Goal: Task Accomplishment & Management: Manage account settings

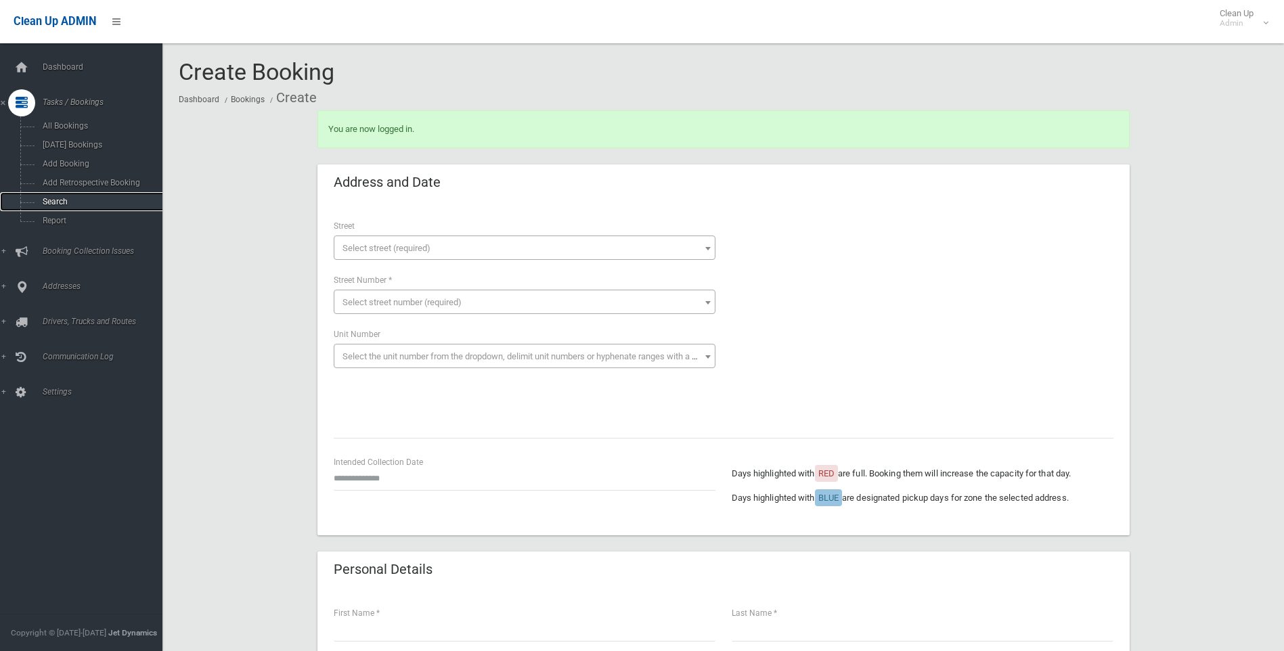
click at [76, 208] on link "Search" at bounding box center [86, 201] width 173 height 19
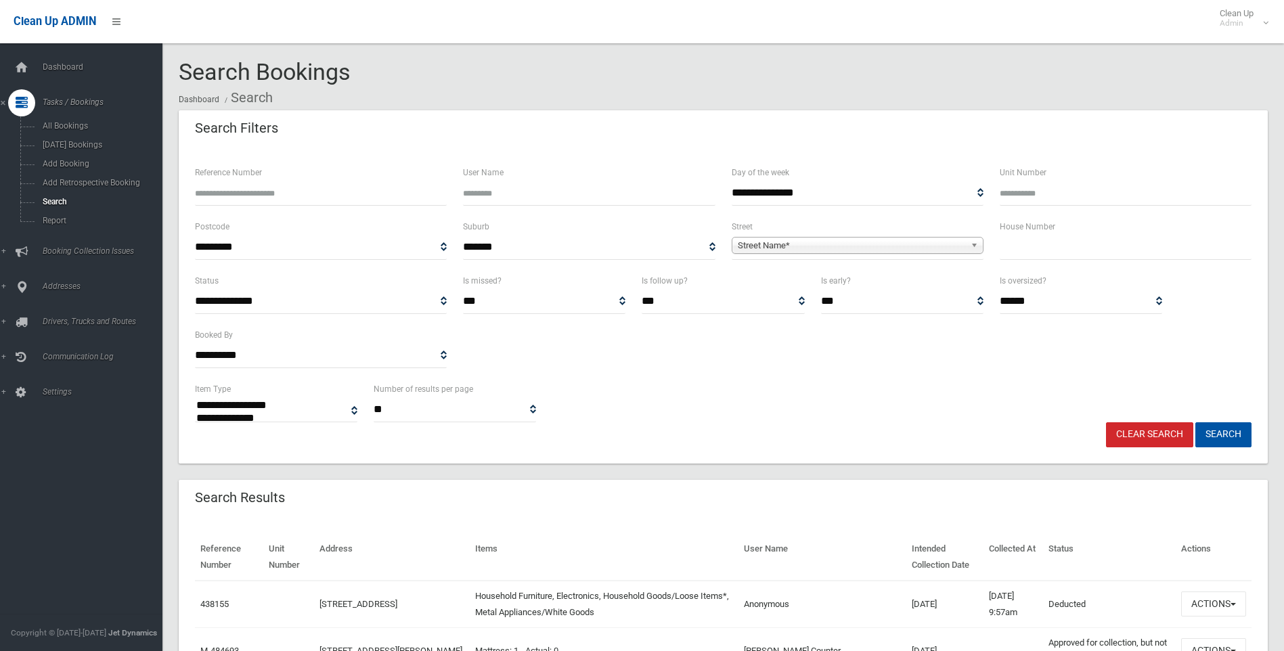
select select
click at [1017, 250] on input "text" at bounding box center [1126, 247] width 252 height 25
type input "**"
click at [780, 247] on span "Street Name*" at bounding box center [851, 246] width 227 height 16
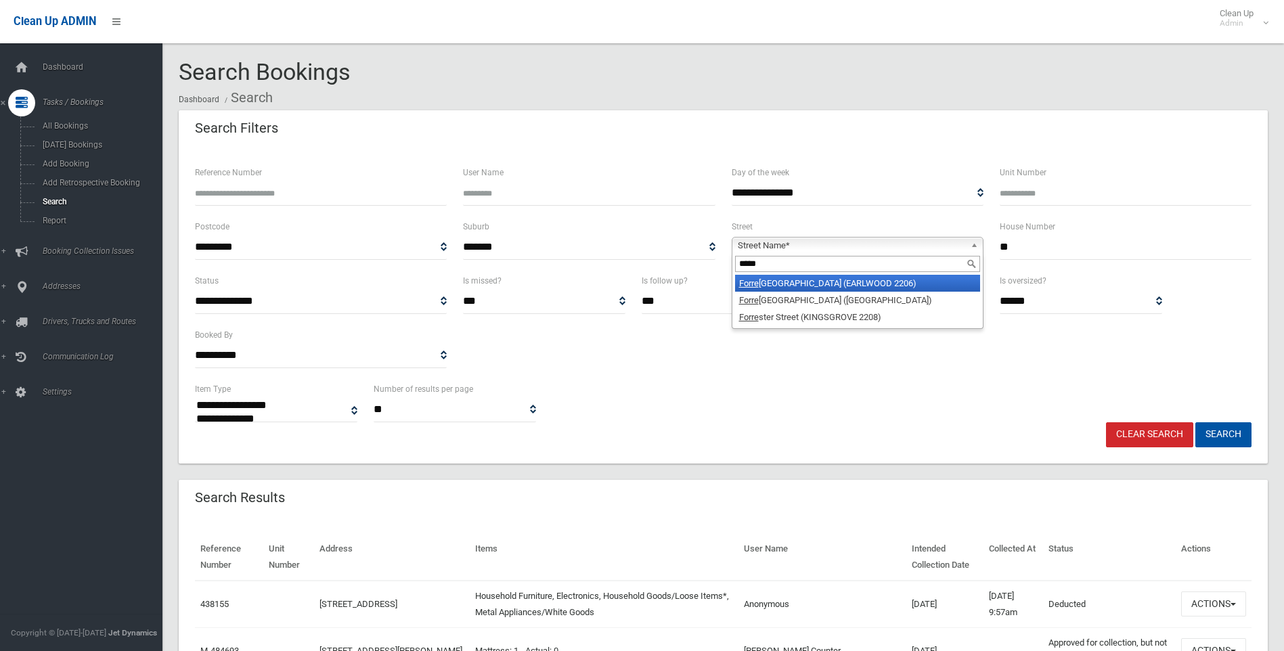
type input "*****"
click at [788, 288] on li "Forre st Avenue (EARLWOOD 2206)" at bounding box center [857, 283] width 245 height 17
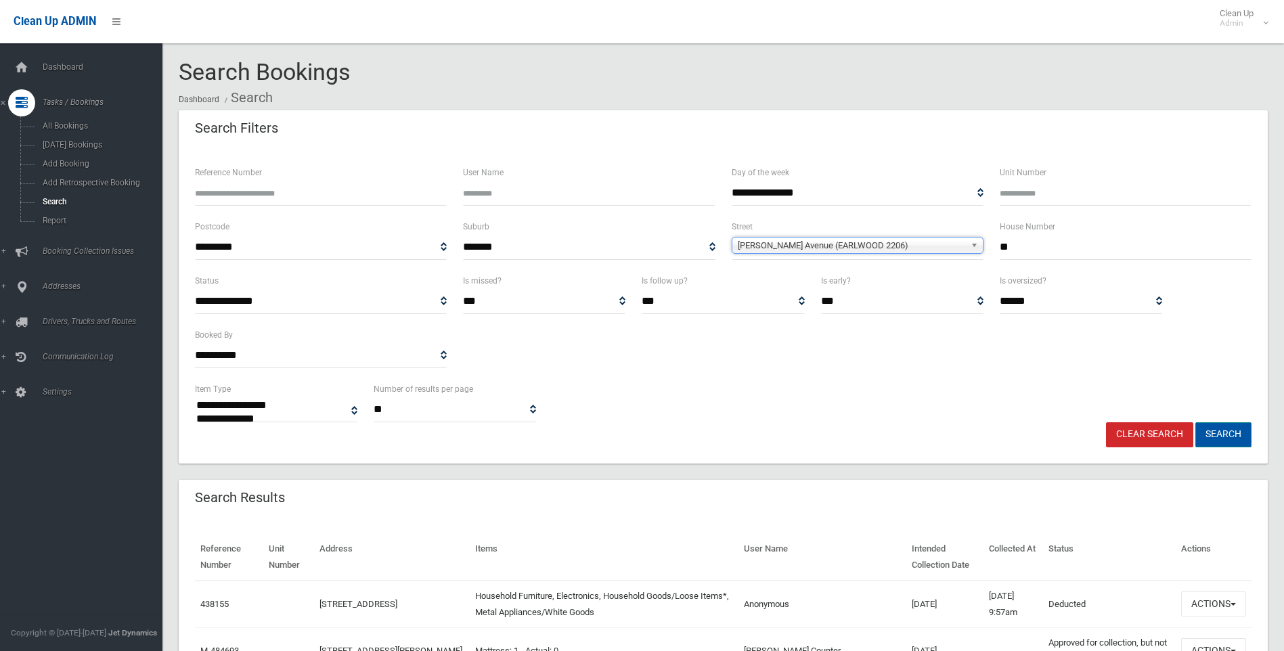
click at [1222, 438] on button "Search" at bounding box center [1223, 434] width 56 height 25
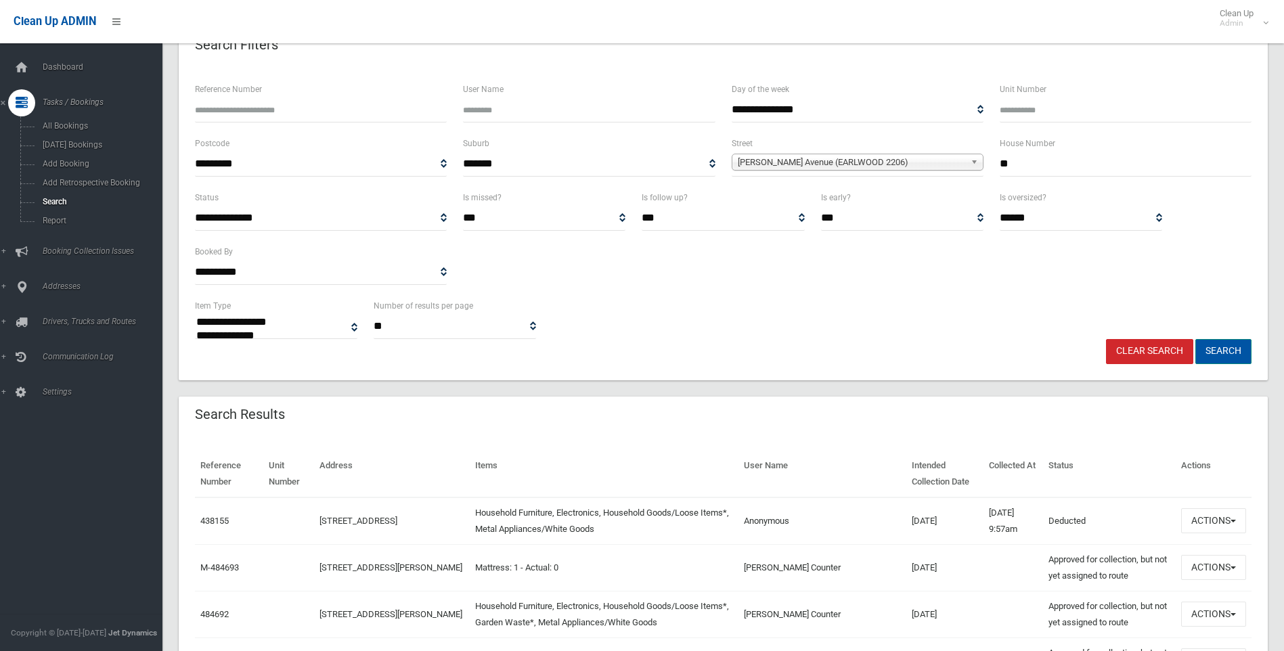
scroll to position [203, 0]
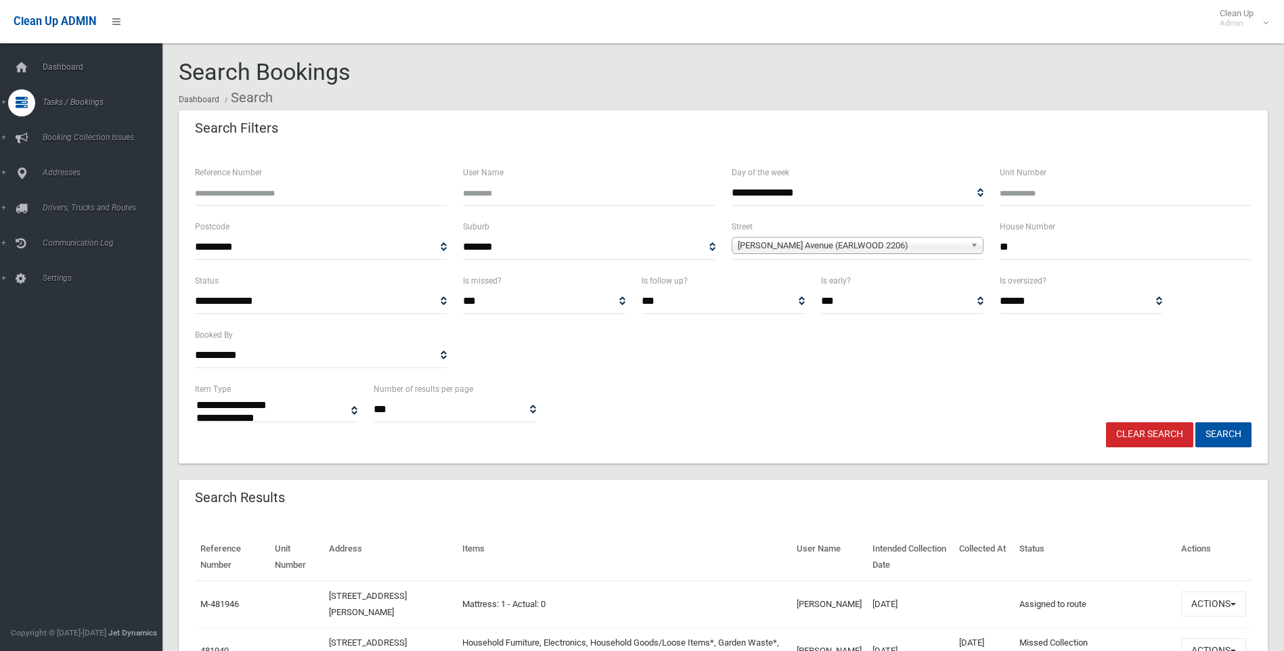
select select
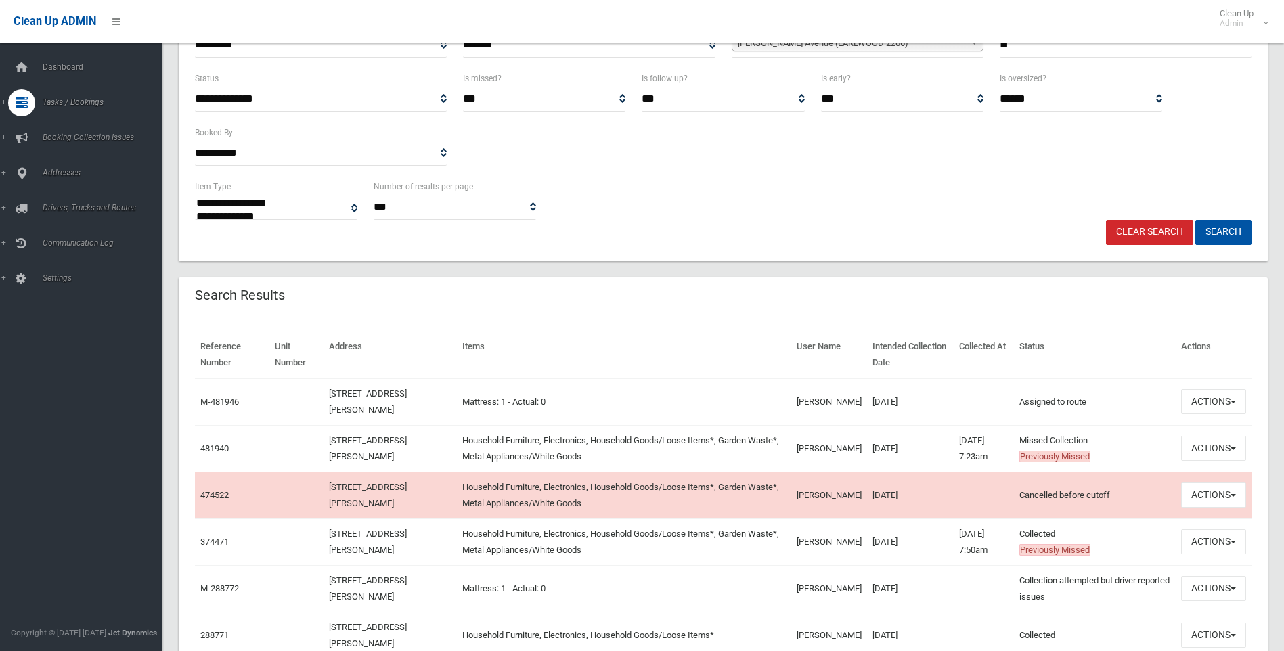
scroll to position [203, 0]
click at [1227, 449] on button "Actions" at bounding box center [1213, 447] width 65 height 25
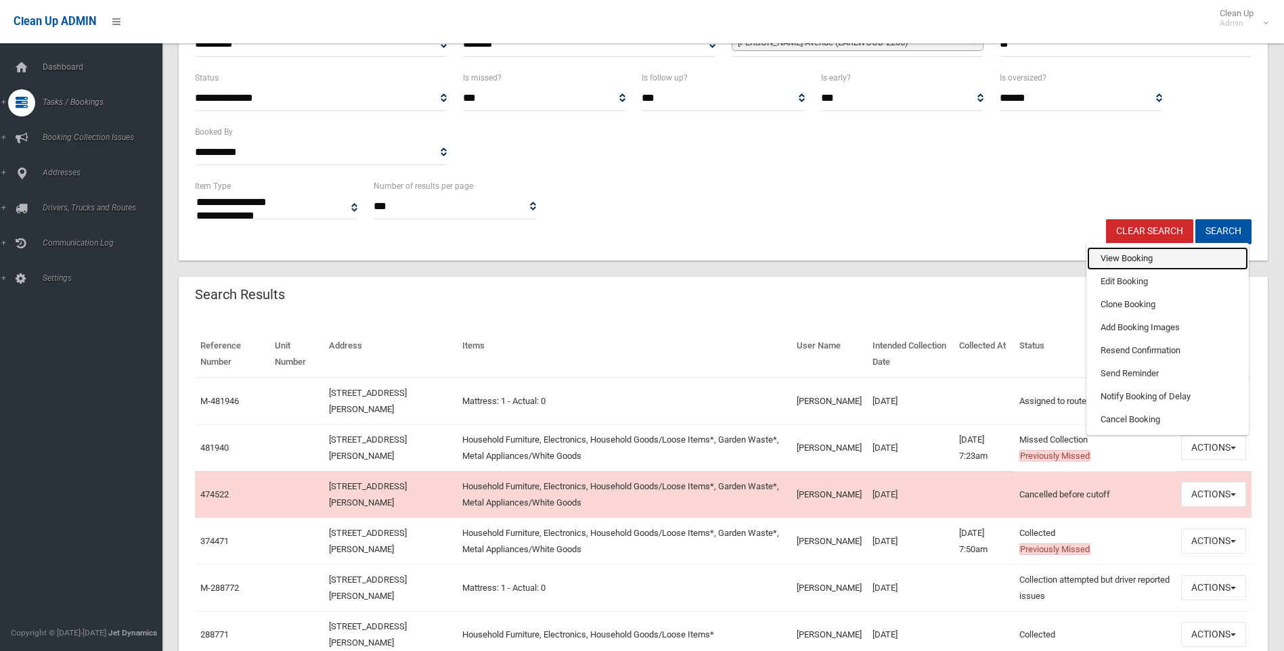
click at [1138, 252] on link "View Booking" at bounding box center [1167, 258] width 161 height 23
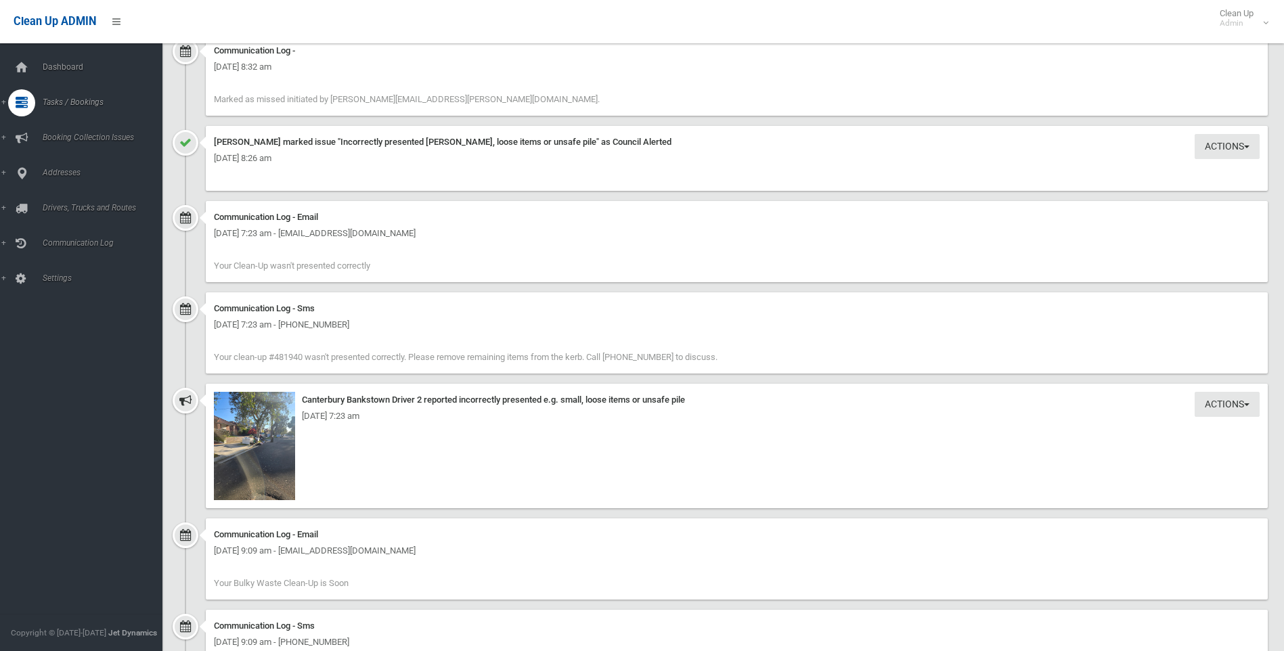
scroll to position [1354, 0]
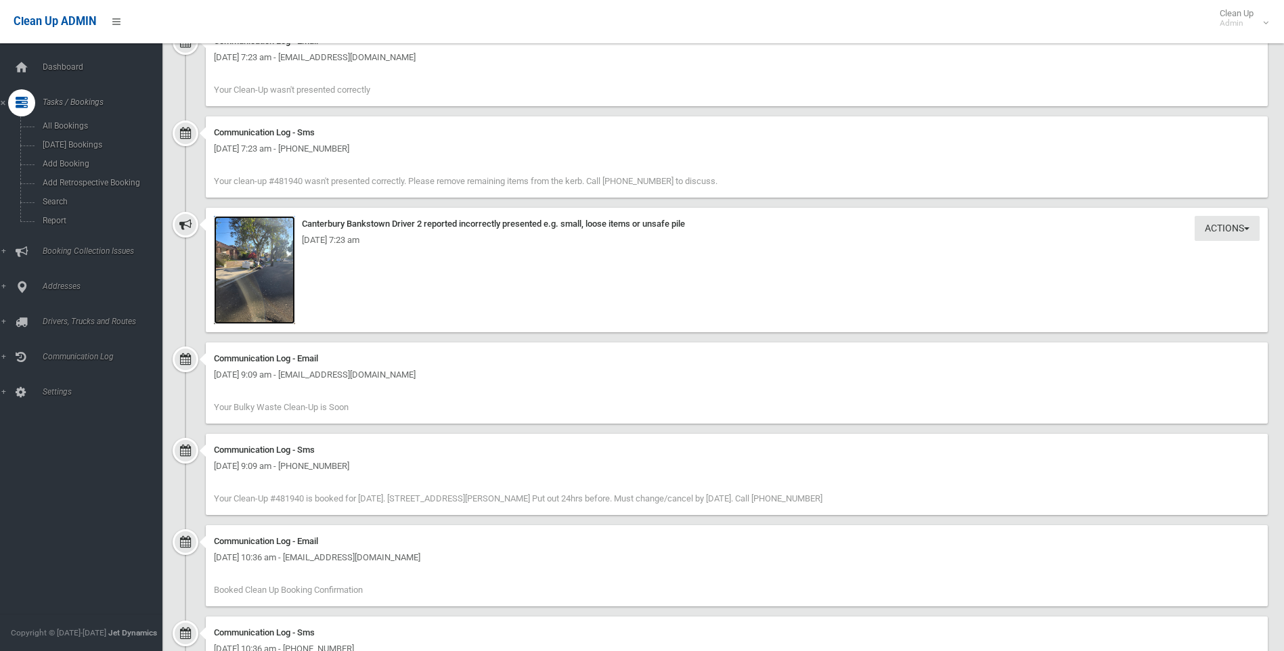
click at [286, 268] on img at bounding box center [254, 270] width 81 height 108
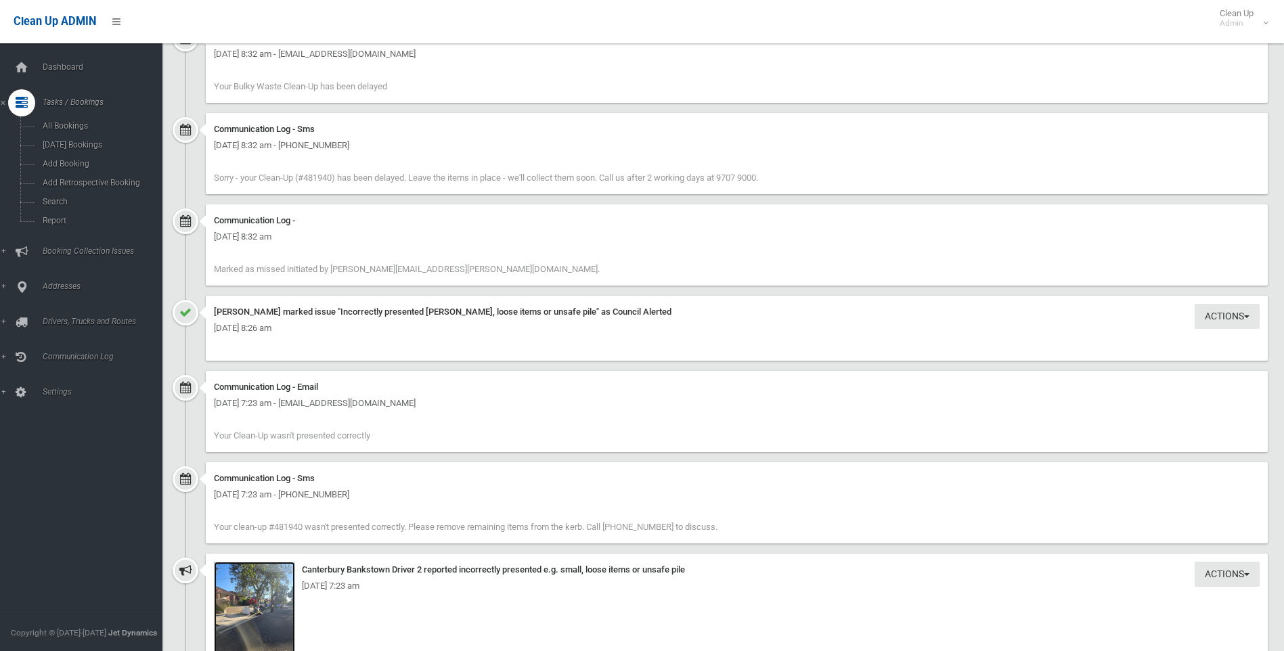
scroll to position [1029, 0]
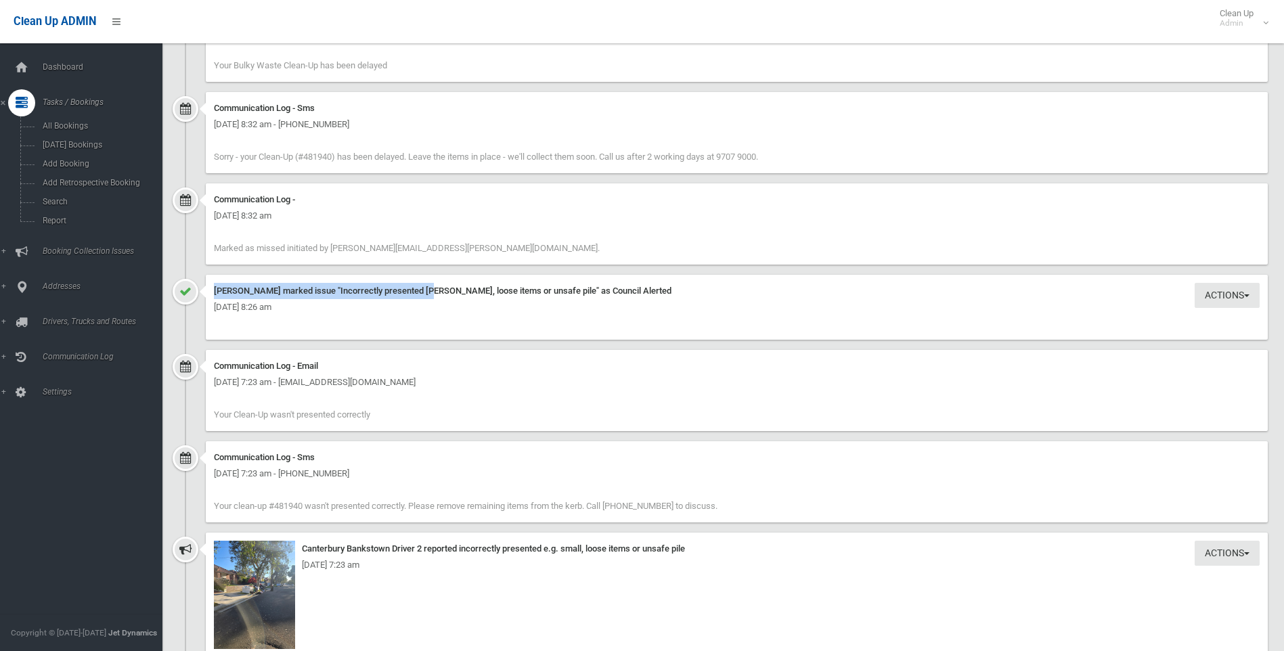
drag, startPoint x: 341, startPoint y: 286, endPoint x: 702, endPoint y: 273, distance: 360.9
click at [702, 273] on ul "Communication Log - Email [DATE] 8:32 am - [EMAIL_ADDRESS][DOMAIN_NAME] Your Bu…" at bounding box center [723, 510] width 1089 height 1046
click at [703, 273] on div "Communication Log - Friday 19th September 2025 - 8:32 am Marked as missed initi…" at bounding box center [723, 228] width 1089 height 91
drag, startPoint x: 694, startPoint y: 286, endPoint x: 335, endPoint y: 295, distance: 359.5
click at [335, 295] on div "Annette Stewart marked issue "Incorrectly presented e.g. small, loose items or …" at bounding box center [737, 291] width 1046 height 16
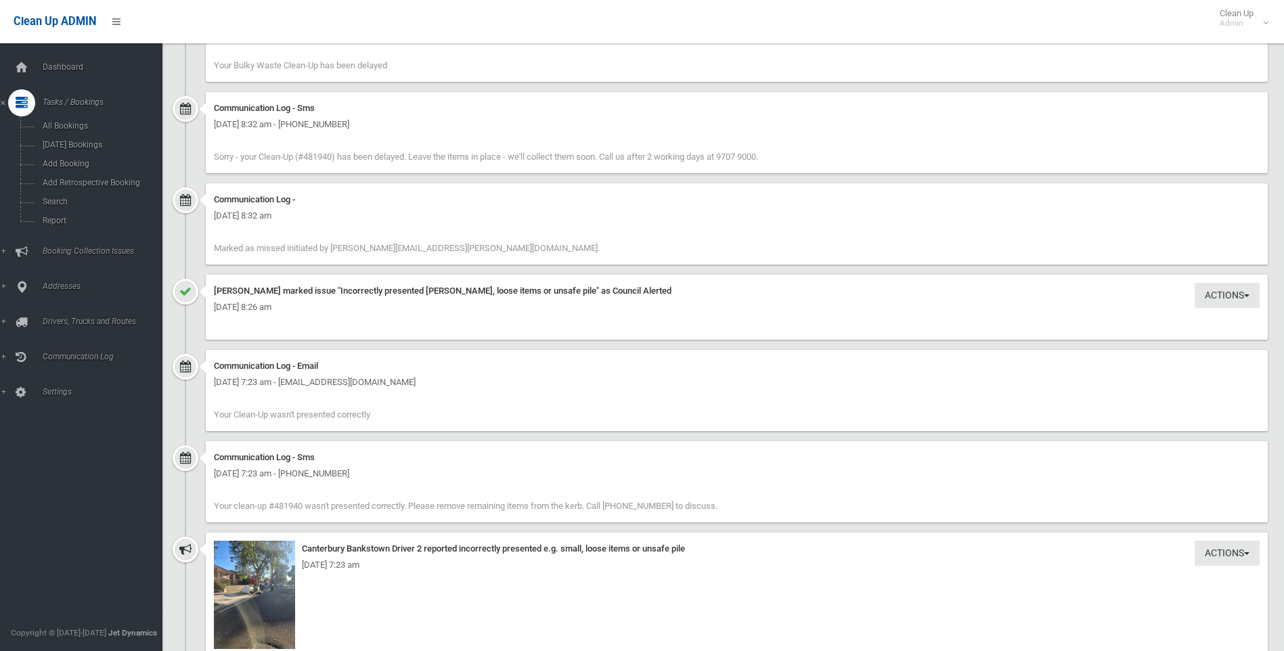
click at [388, 317] on div "Actions Edit Actions Taken Annette Stewart marked issue "Incorrectly presented …" at bounding box center [737, 307] width 1062 height 65
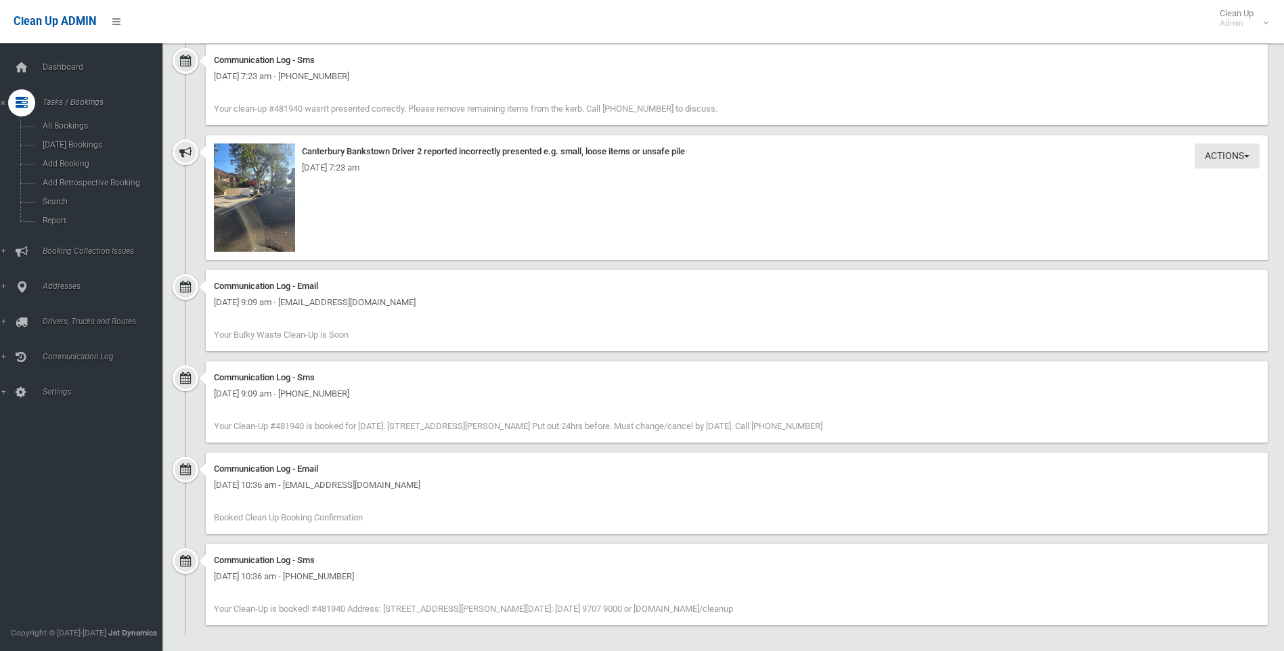
scroll to position [1435, 0]
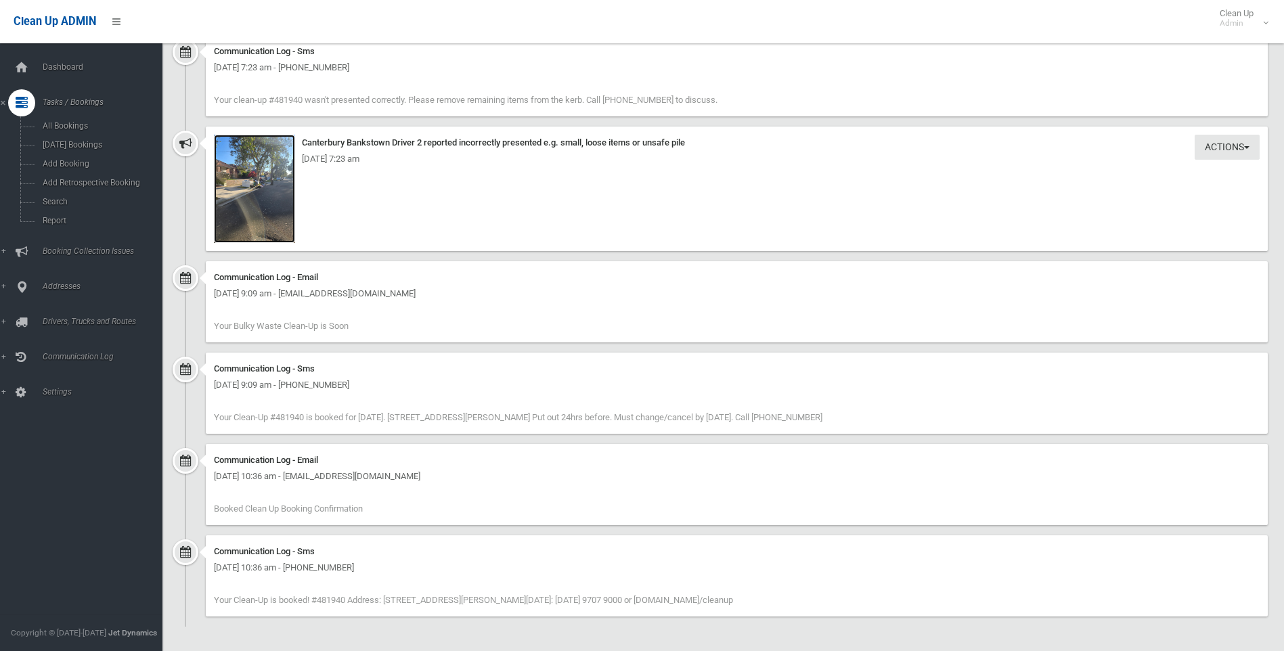
click at [254, 175] on img at bounding box center [254, 189] width 81 height 108
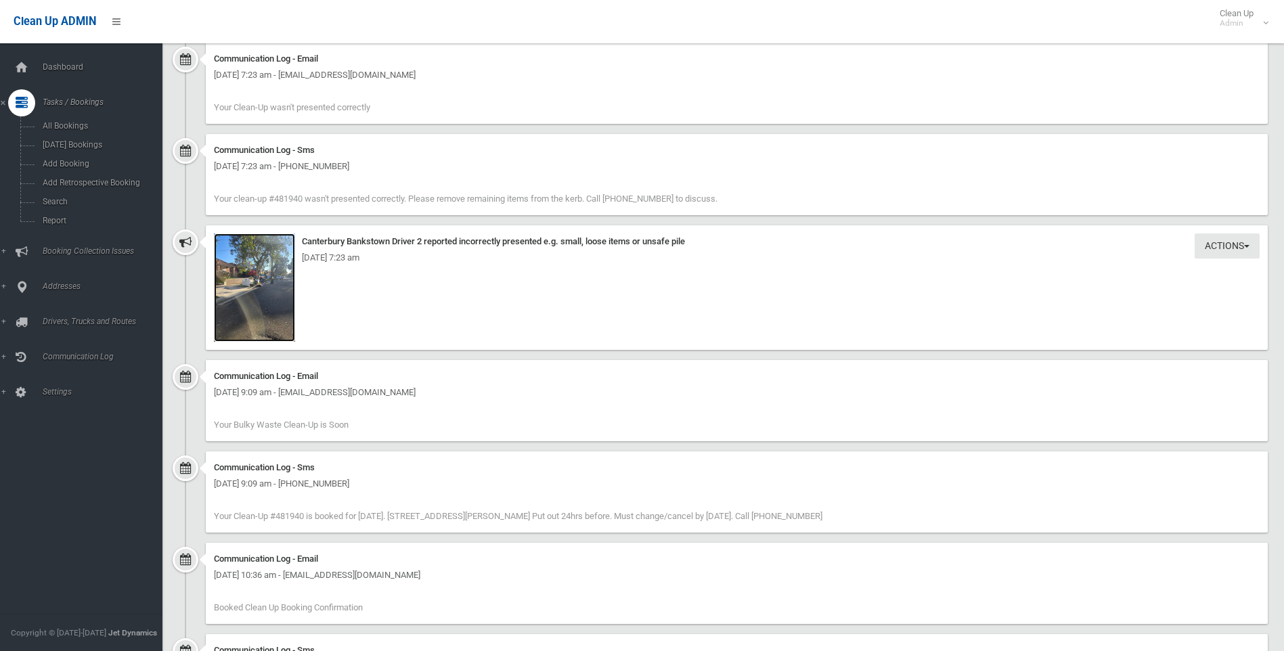
scroll to position [1367, 0]
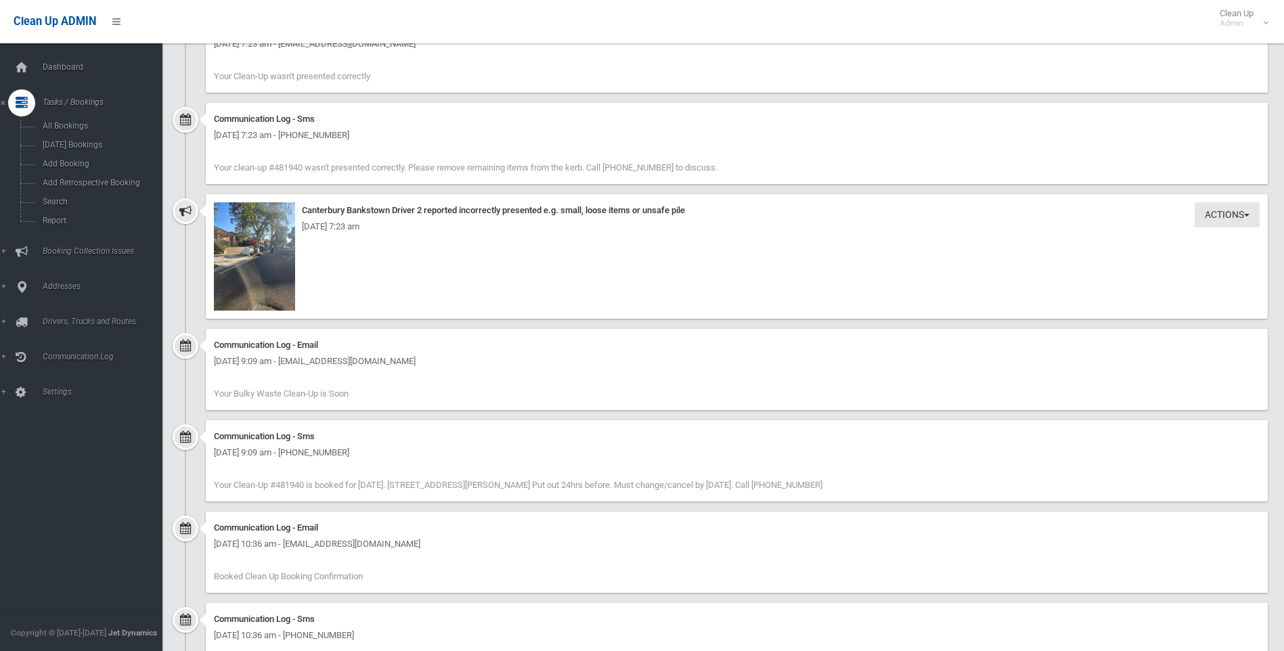
click at [239, 223] on div "Friday 19th September 2025 - 7:23 am" at bounding box center [737, 227] width 1046 height 16
click at [262, 252] on img at bounding box center [254, 256] width 81 height 108
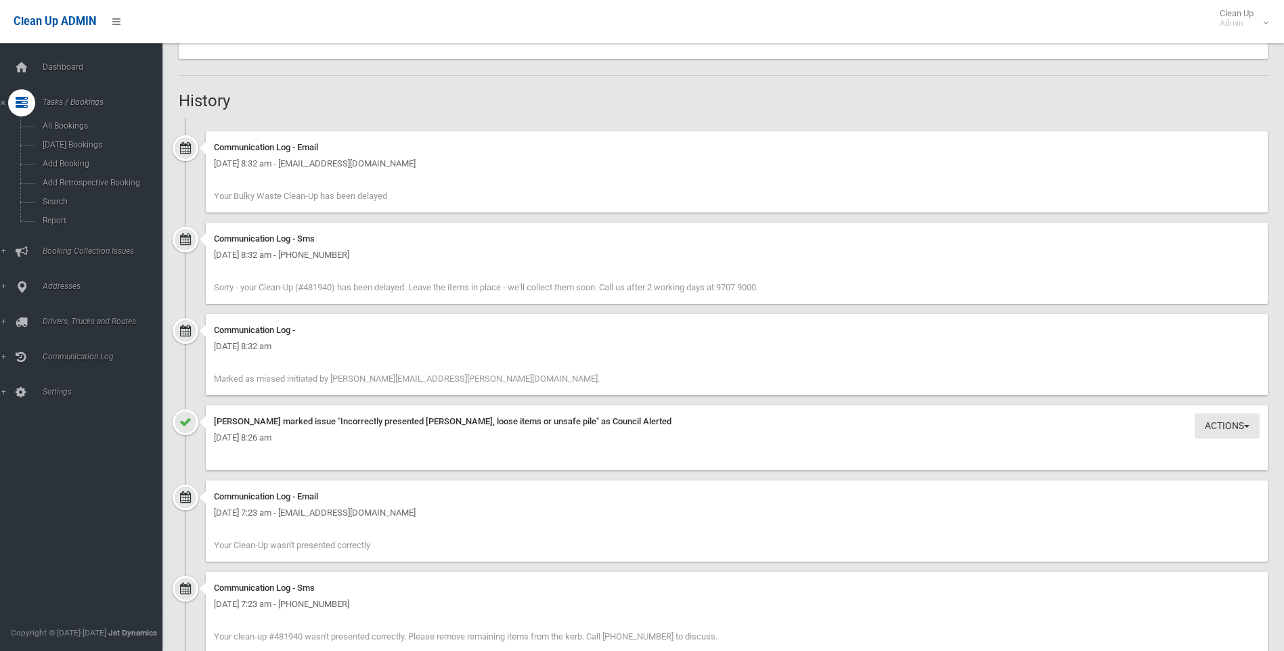
scroll to position [893, 0]
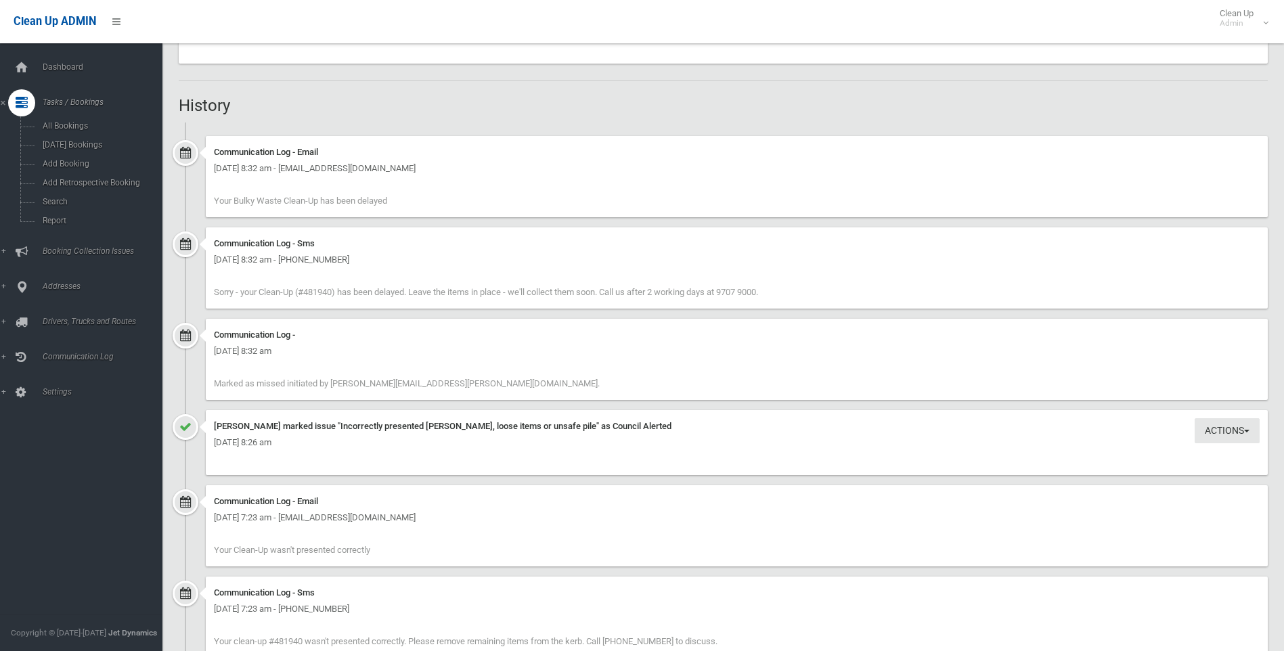
drag, startPoint x: 828, startPoint y: 311, endPoint x: 233, endPoint y: 121, distance: 624.3
click at [233, 121] on div "Booking Details Actions View Booking Edit Booking Clone Booking Add Booking Ima…" at bounding box center [723, 205] width 1089 height 1925
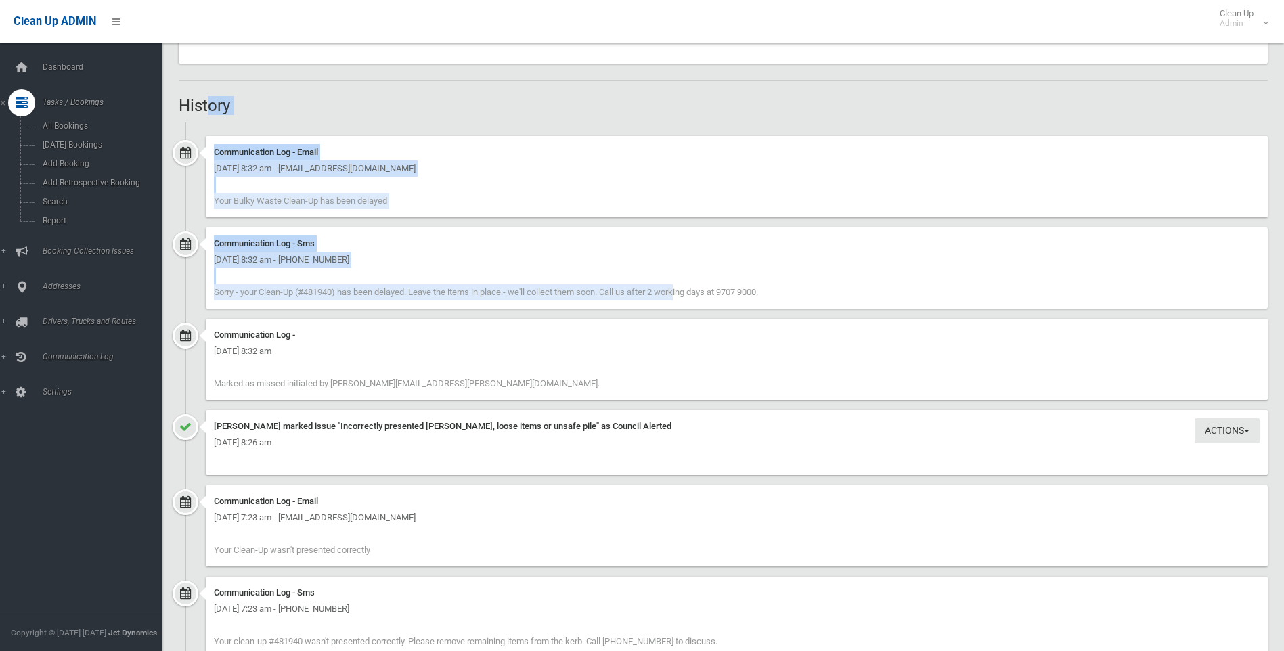
drag, startPoint x: 210, startPoint y: 116, endPoint x: 704, endPoint y: 325, distance: 535.6
click at [680, 321] on div "Booking Details Actions View Booking Edit Booking Clone Booking Add Booking Ima…" at bounding box center [723, 205] width 1089 height 1925
click at [716, 327] on div "Communication Log -" at bounding box center [737, 335] width 1046 height 16
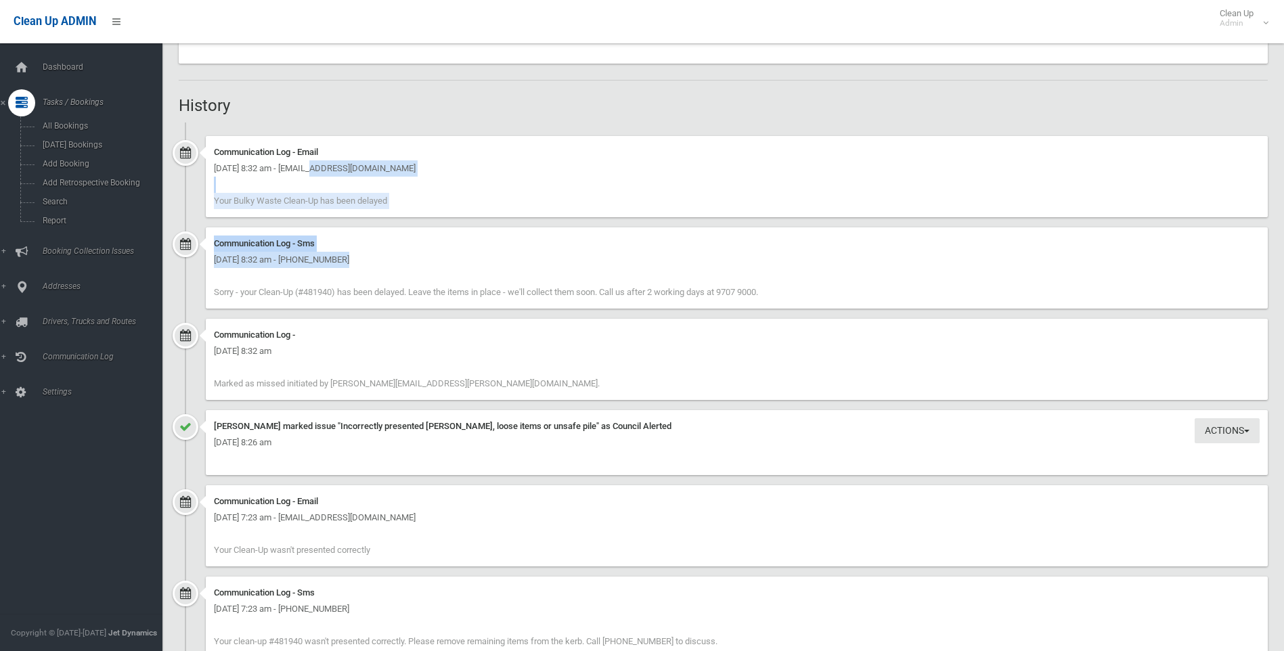
drag, startPoint x: 1061, startPoint y: 277, endPoint x: 207, endPoint y: 134, distance: 866.0
click at [219, 150] on ul "Communication Log - Email Friday 19th September 2025 - 8:32 am - loukia_e@hotma…" at bounding box center [723, 645] width 1089 height 1046
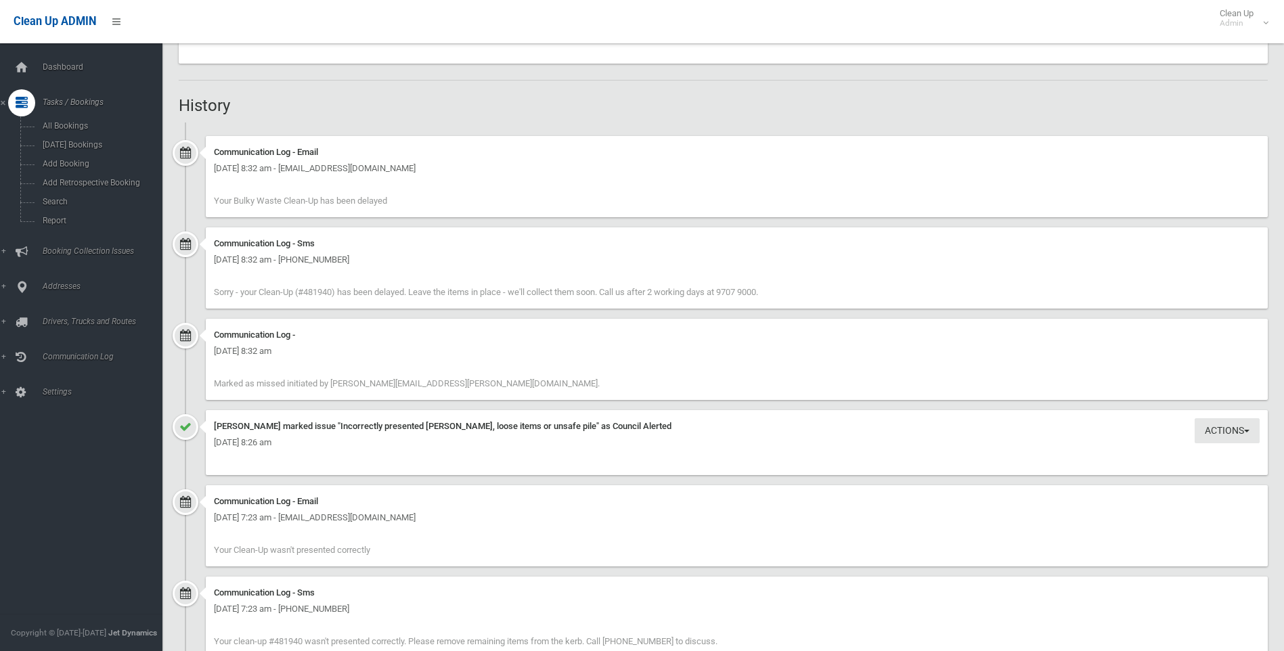
click at [205, 130] on ul "Communication Log - Email Friday 19th September 2025 - 8:32 am - loukia_e@hotma…" at bounding box center [723, 645] width 1089 height 1046
click at [209, 131] on ul "Communication Log - Email Friday 19th September 2025 - 8:32 am - loukia_e@hotma…" at bounding box center [723, 645] width 1089 height 1046
click at [222, 151] on div "Communication Log - Email" at bounding box center [737, 152] width 1046 height 16
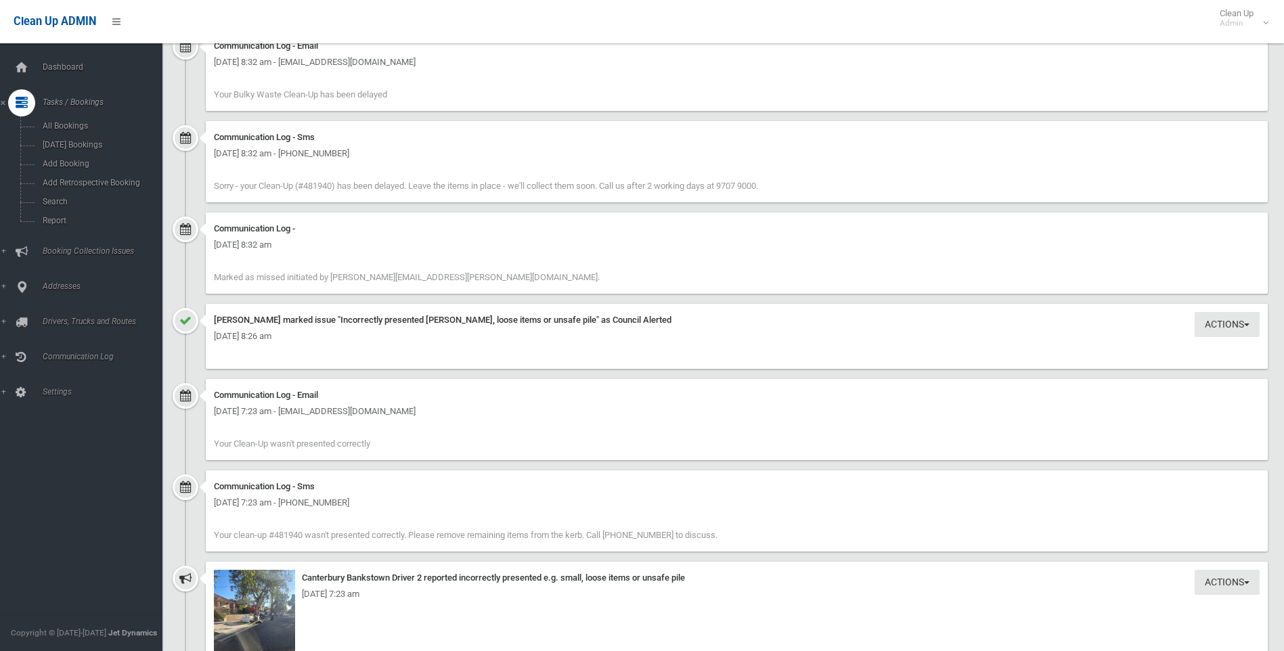
scroll to position [1164, 0]
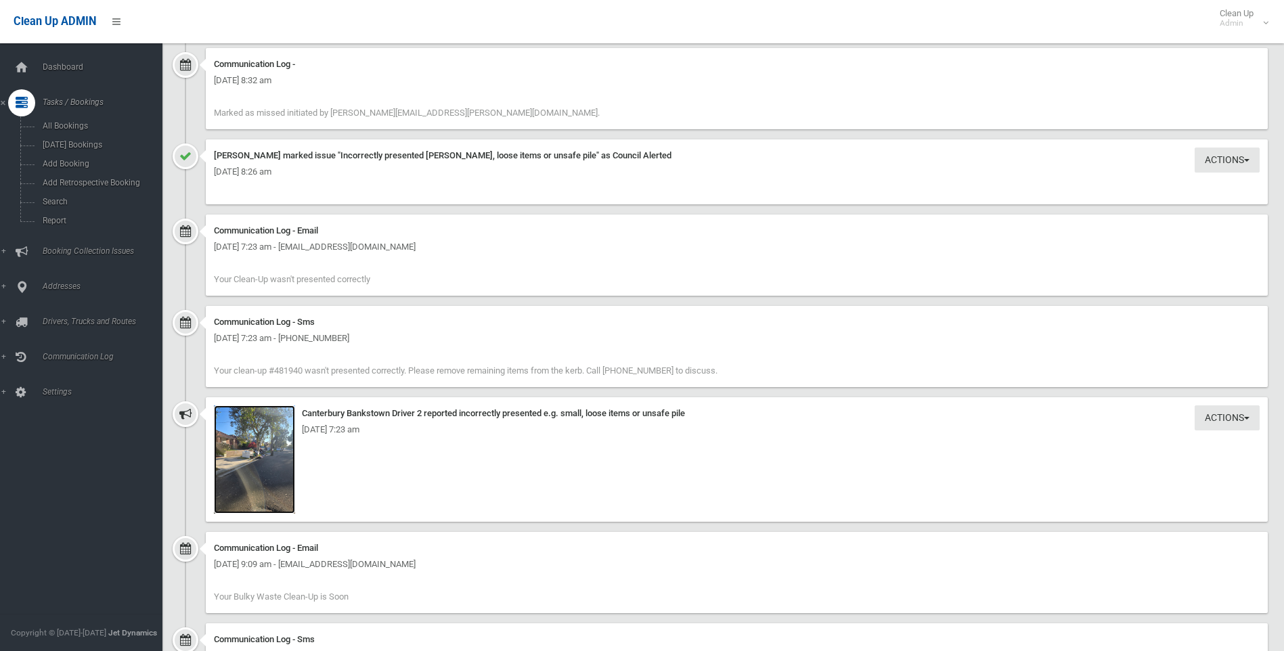
click at [276, 447] on img at bounding box center [254, 459] width 81 height 108
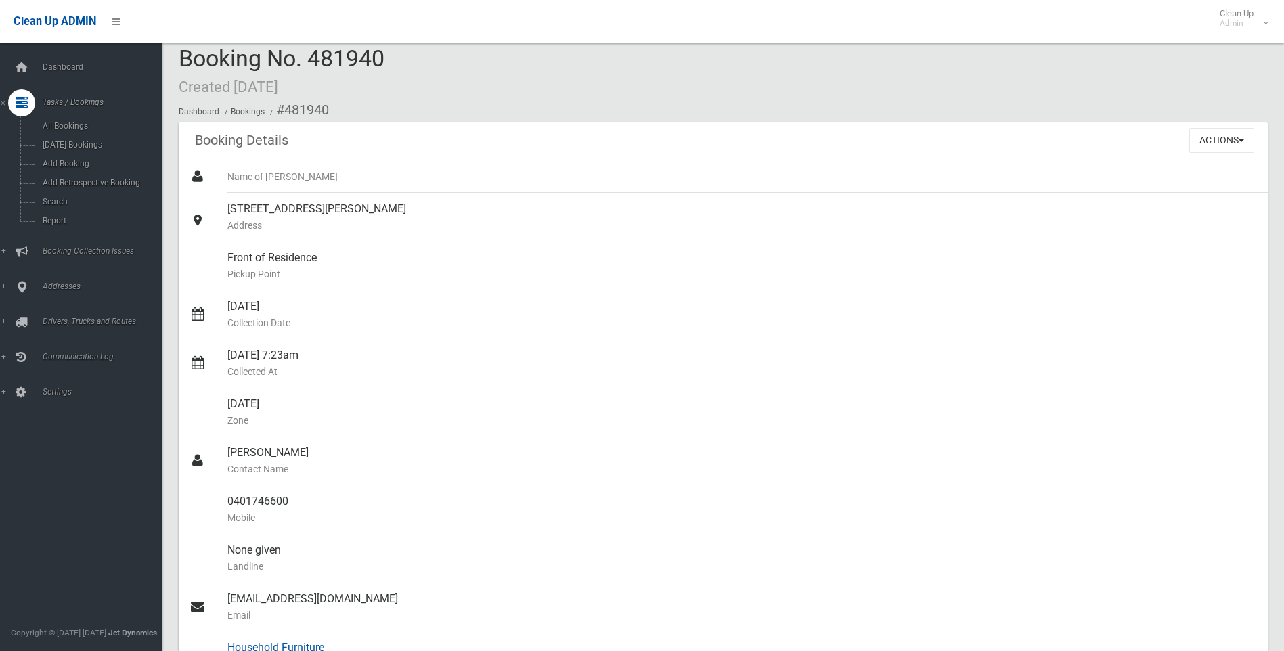
scroll to position [0, 0]
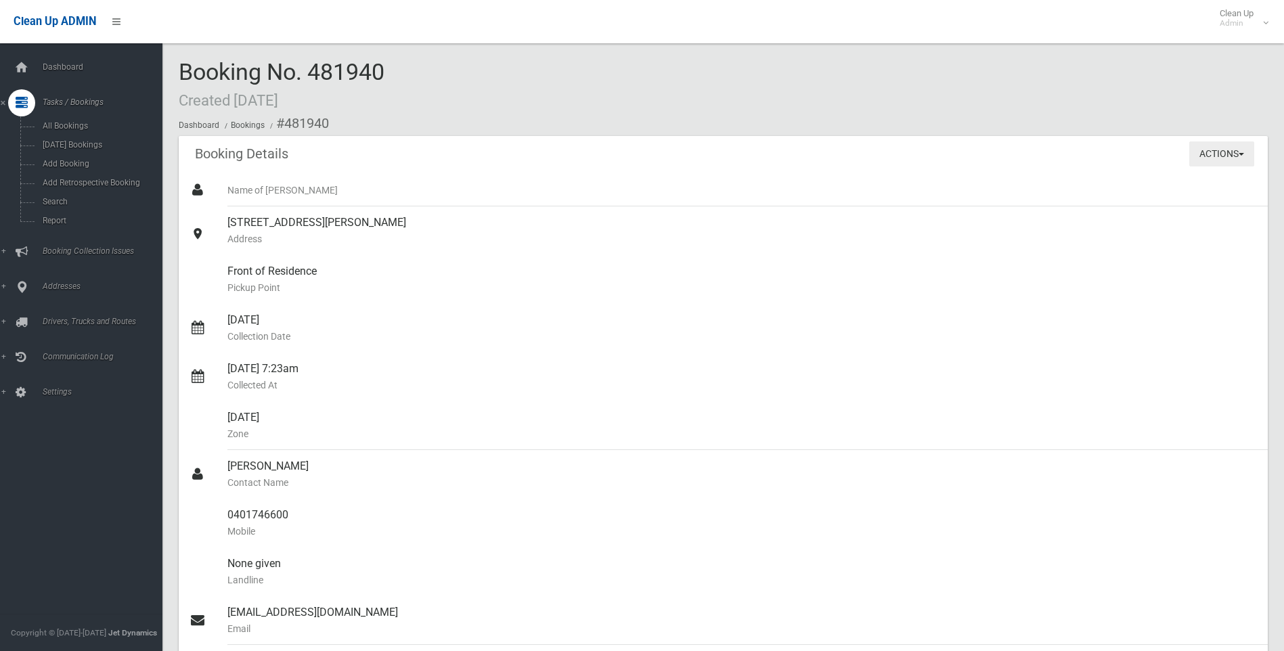
click at [1234, 146] on button "Actions" at bounding box center [1221, 153] width 65 height 25
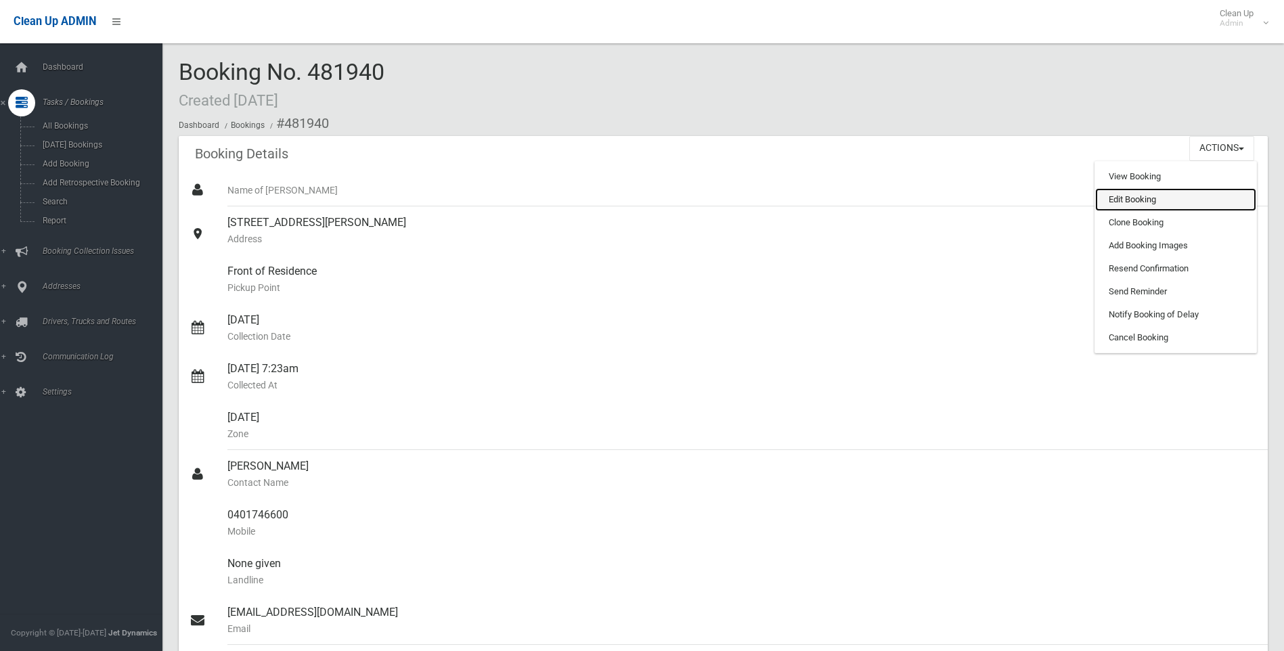
click at [1150, 197] on link "Edit Booking" at bounding box center [1175, 199] width 161 height 23
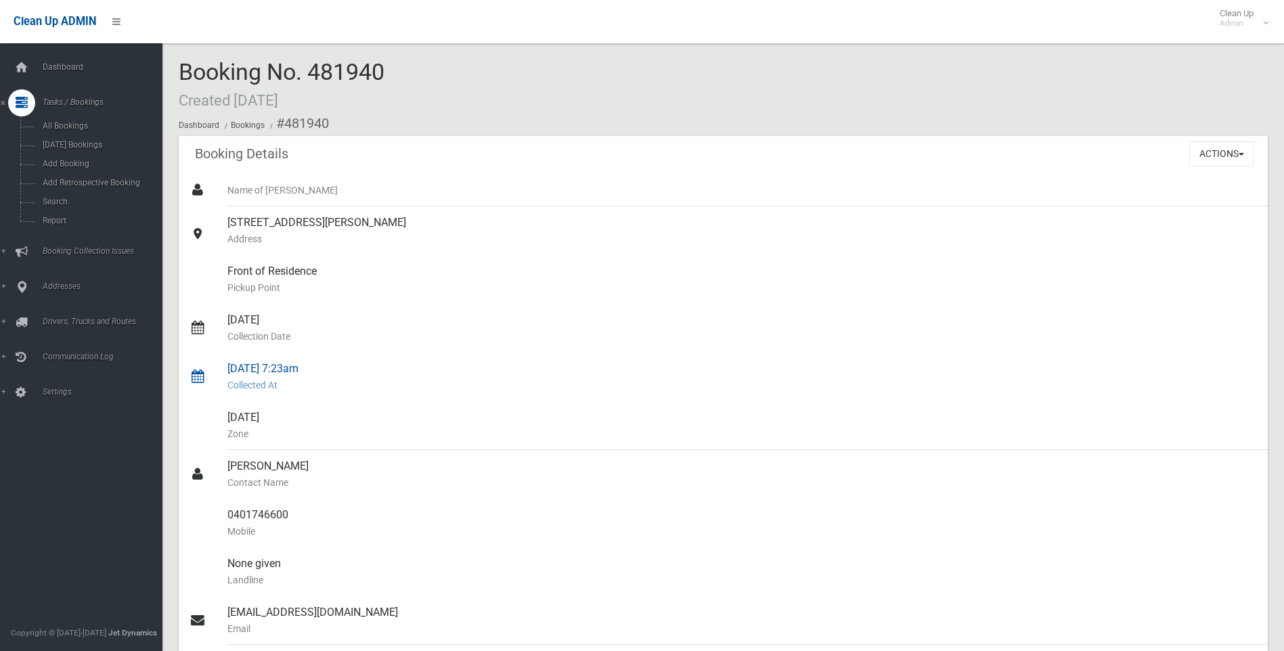
scroll to position [238, 0]
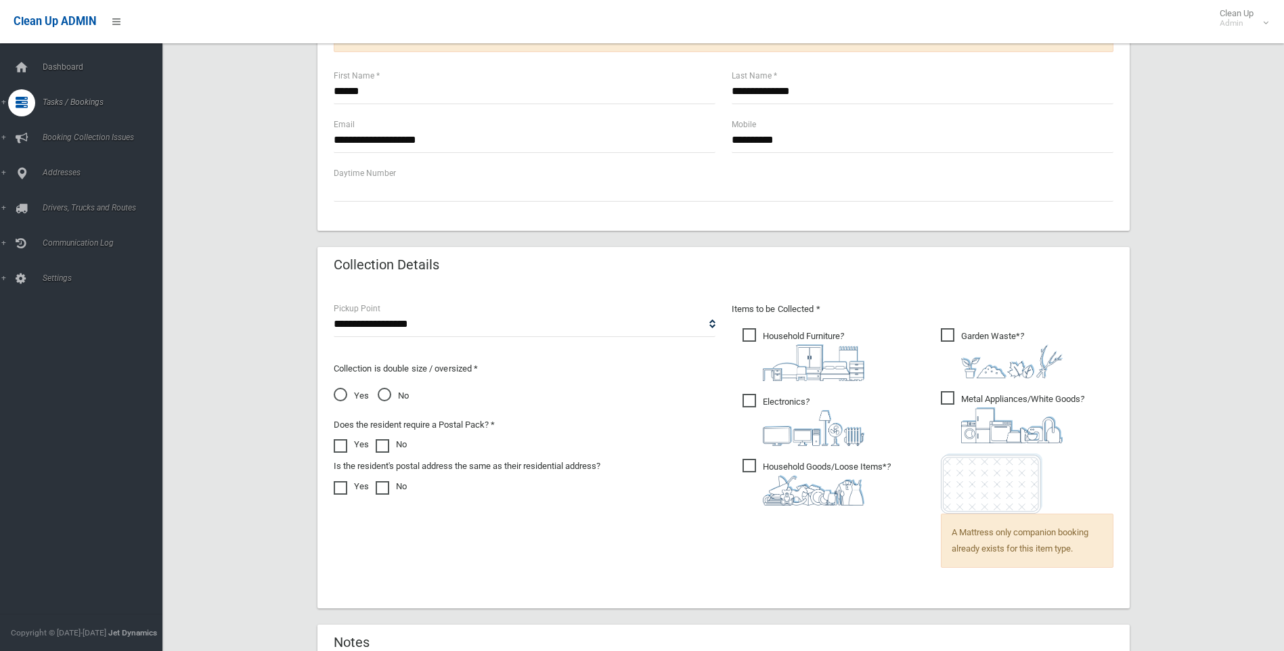
scroll to position [907, 0]
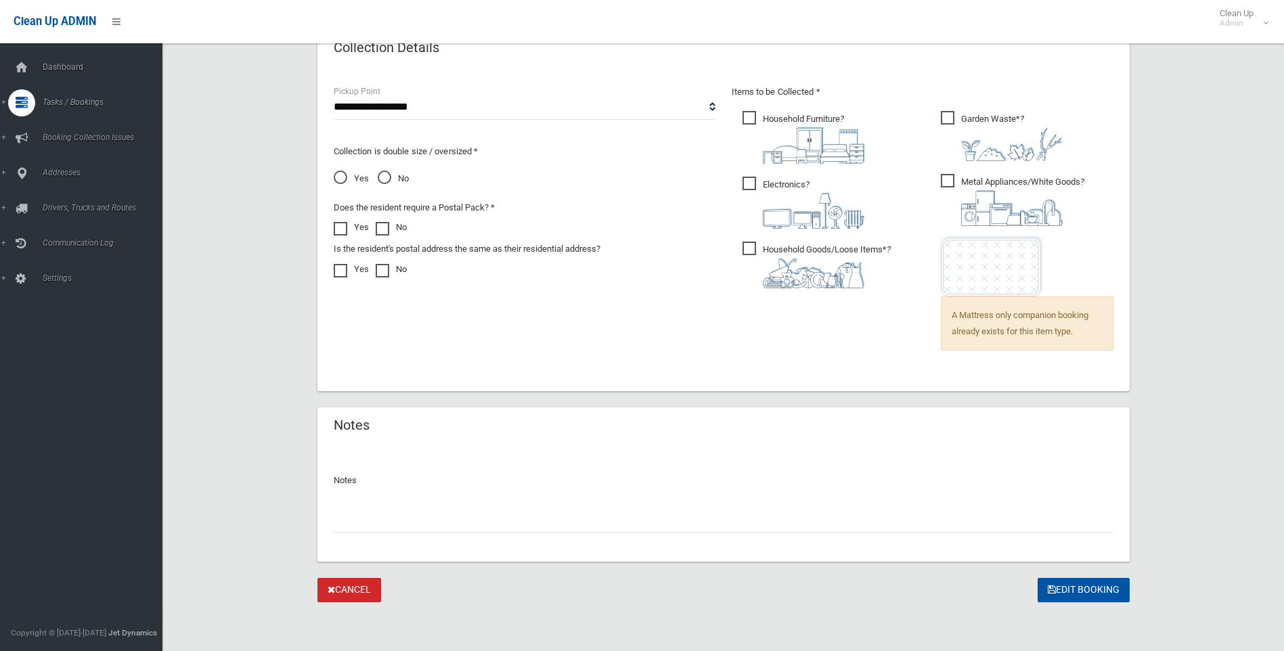
click at [596, 531] on input "text" at bounding box center [724, 520] width 780 height 25
click at [545, 527] on input "text" at bounding box center [724, 520] width 780 height 25
type input "**********"
click at [1076, 597] on button "Edit Booking" at bounding box center [1083, 590] width 92 height 25
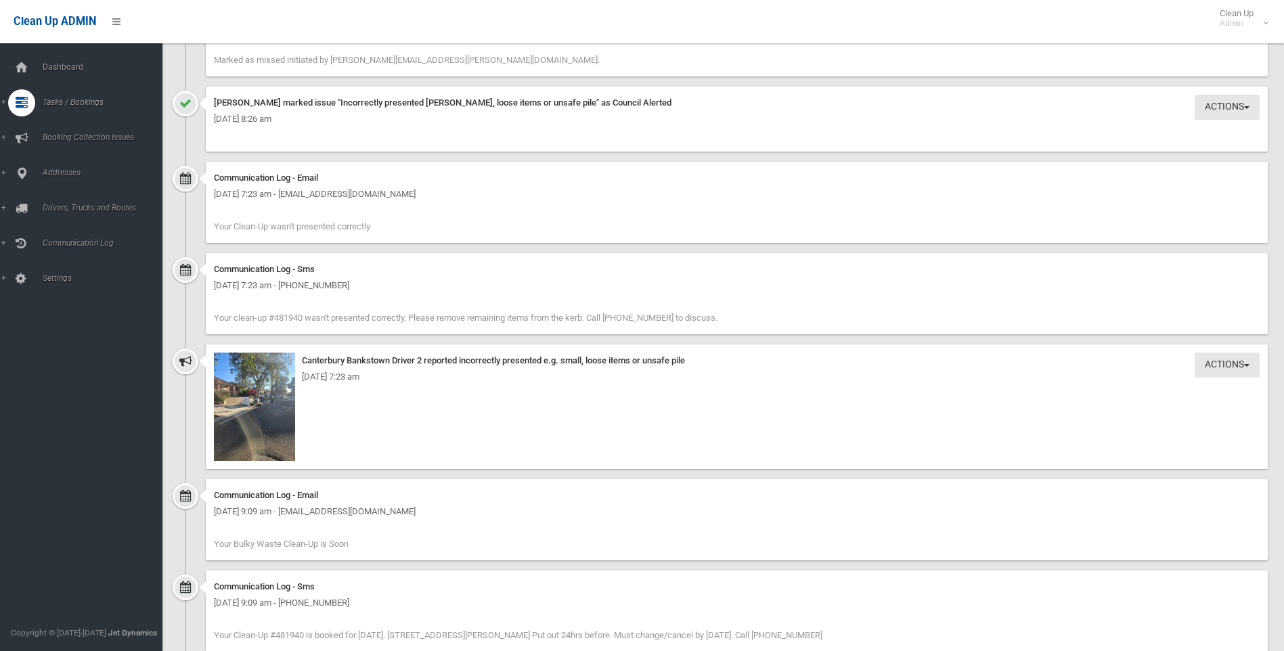
scroll to position [1707, 0]
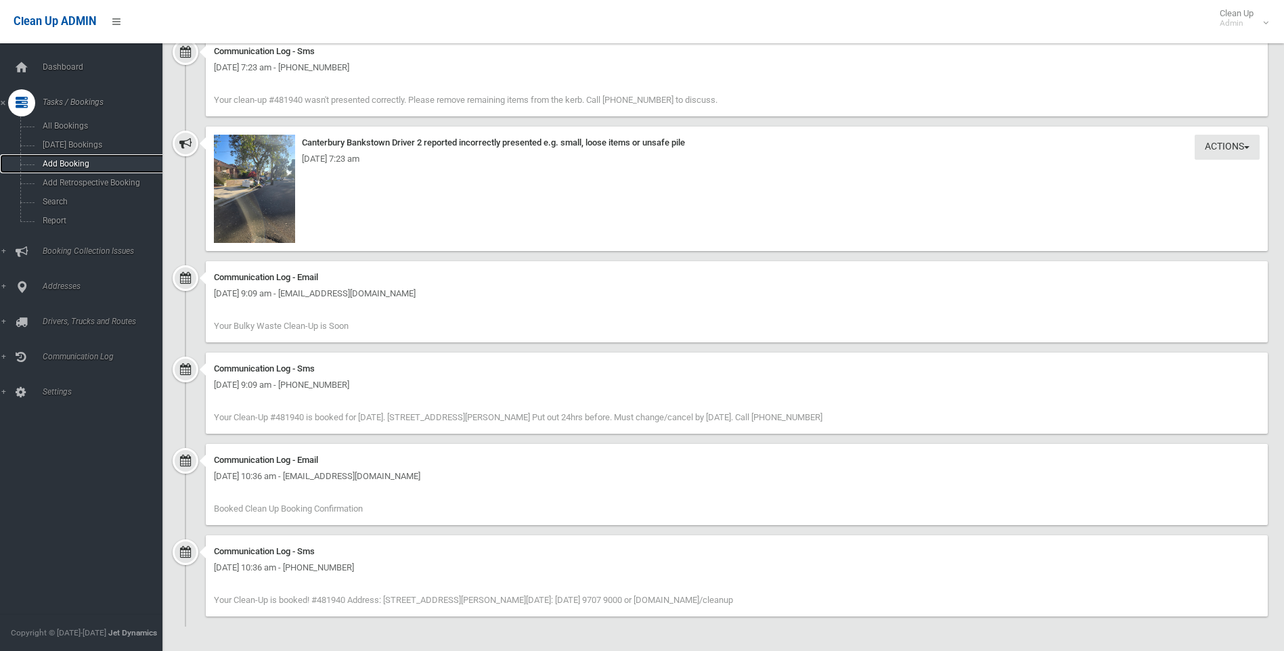
click at [89, 171] on link "Add Booking" at bounding box center [86, 163] width 173 height 19
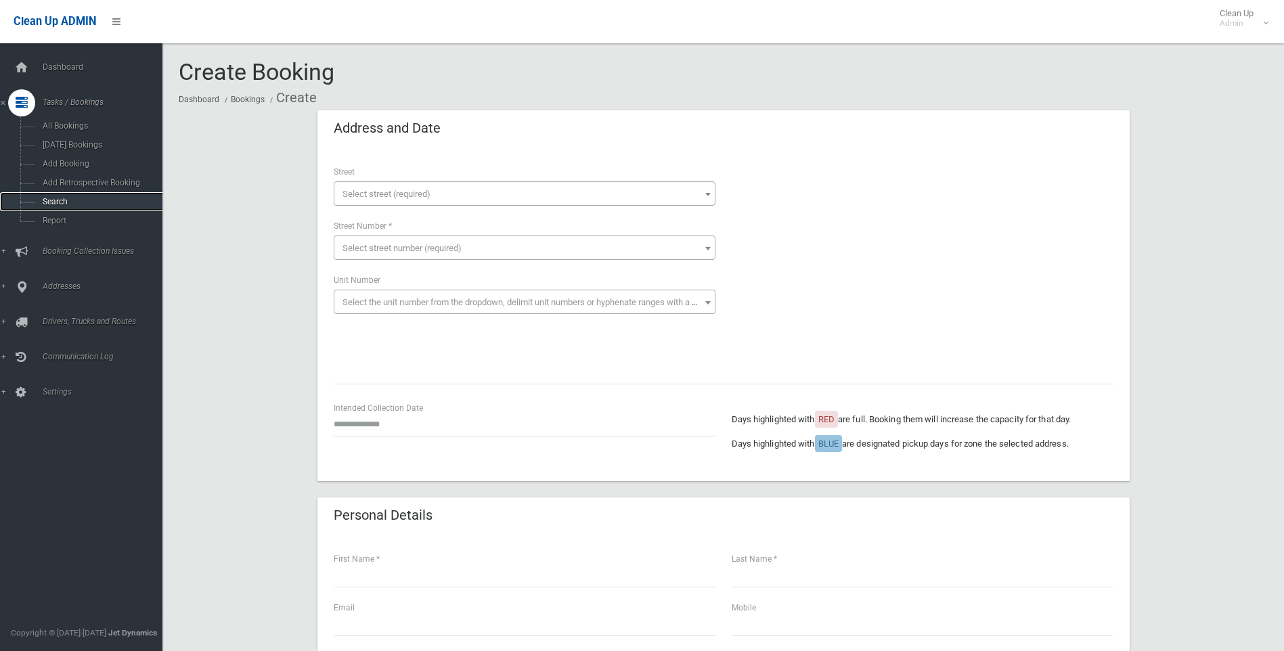
click at [63, 200] on span "Search" at bounding box center [100, 201] width 122 height 9
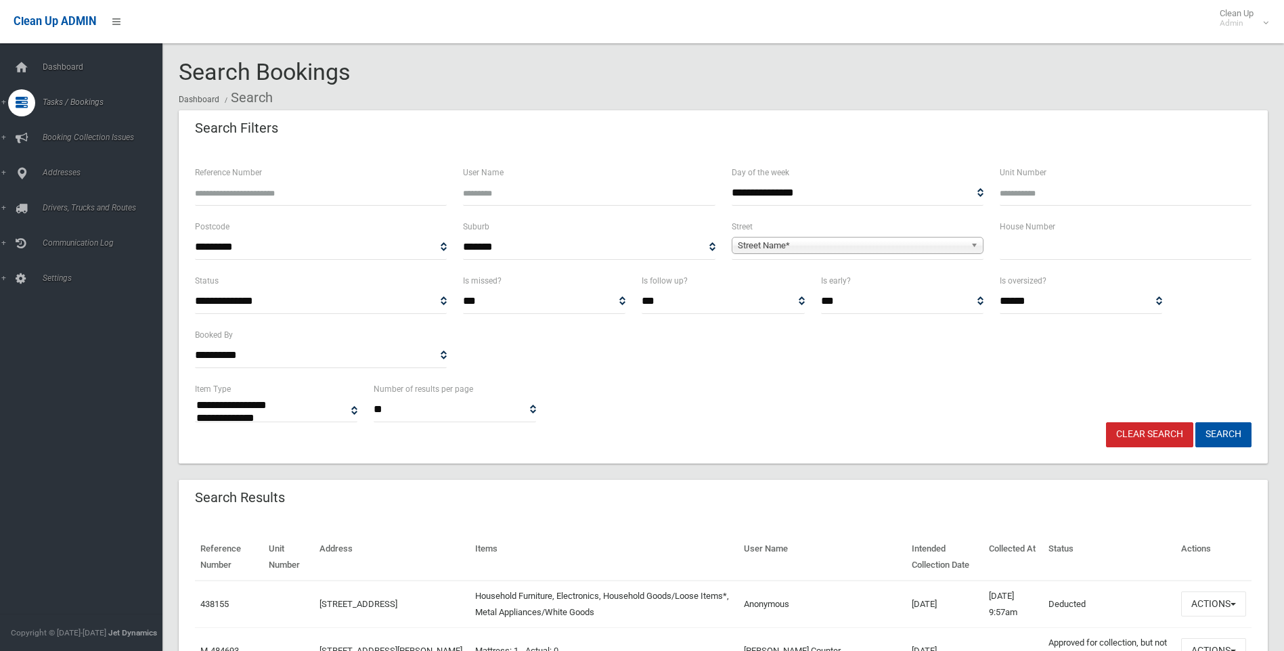
select select
click at [1090, 229] on div "House Number" at bounding box center [1126, 239] width 252 height 41
click at [1091, 243] on input "text" at bounding box center [1126, 247] width 252 height 25
type input "*"
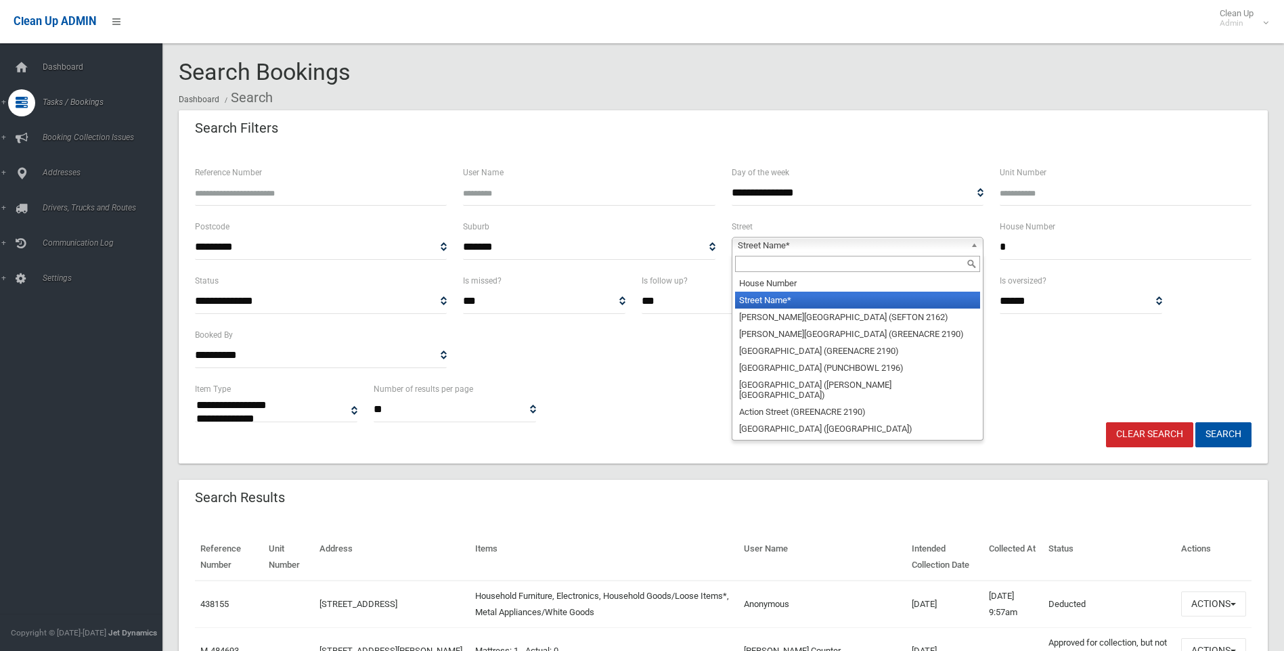
click at [859, 243] on span "Street Name*" at bounding box center [851, 246] width 227 height 16
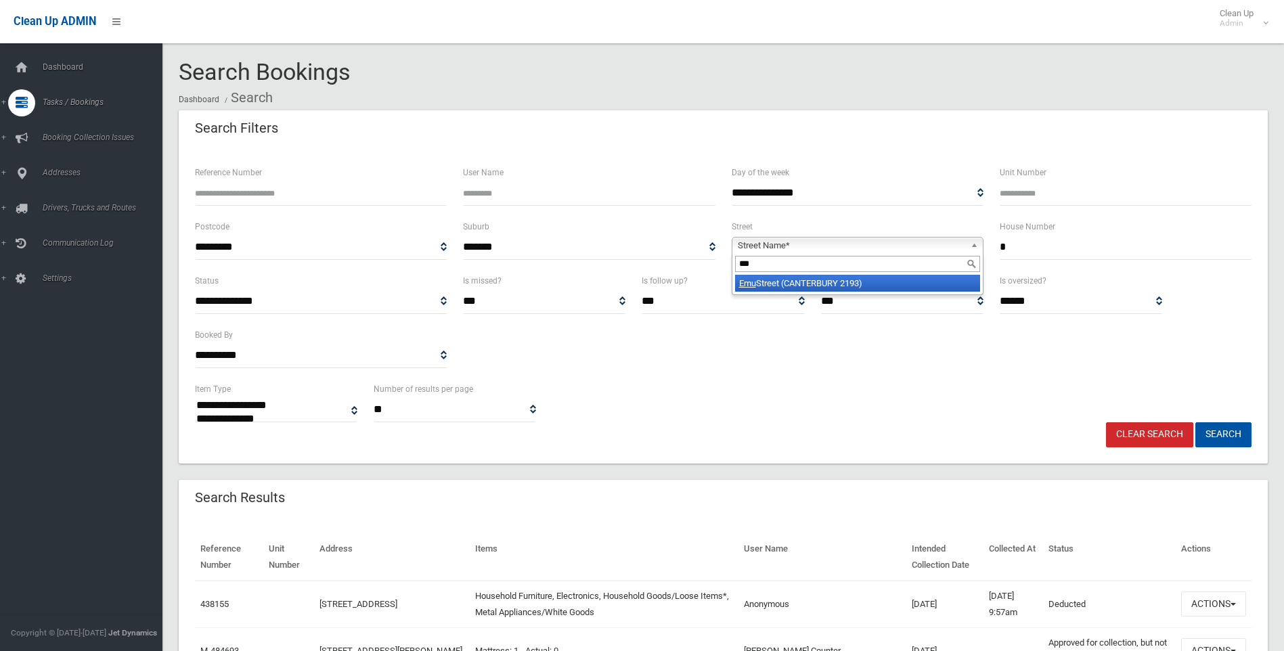
type input "***"
click at [859, 277] on li "Emu Street (CANTERBURY 2193)" at bounding box center [857, 283] width 245 height 17
click at [1237, 441] on button "Search" at bounding box center [1223, 434] width 56 height 25
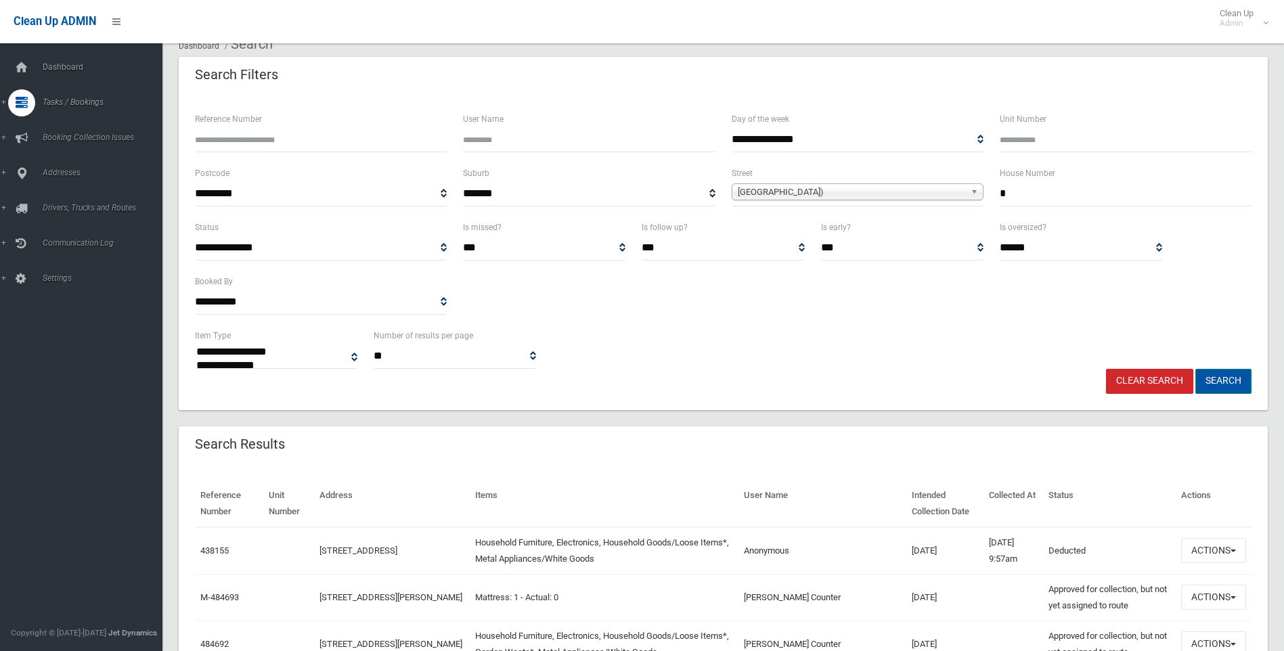
scroll to position [135, 0]
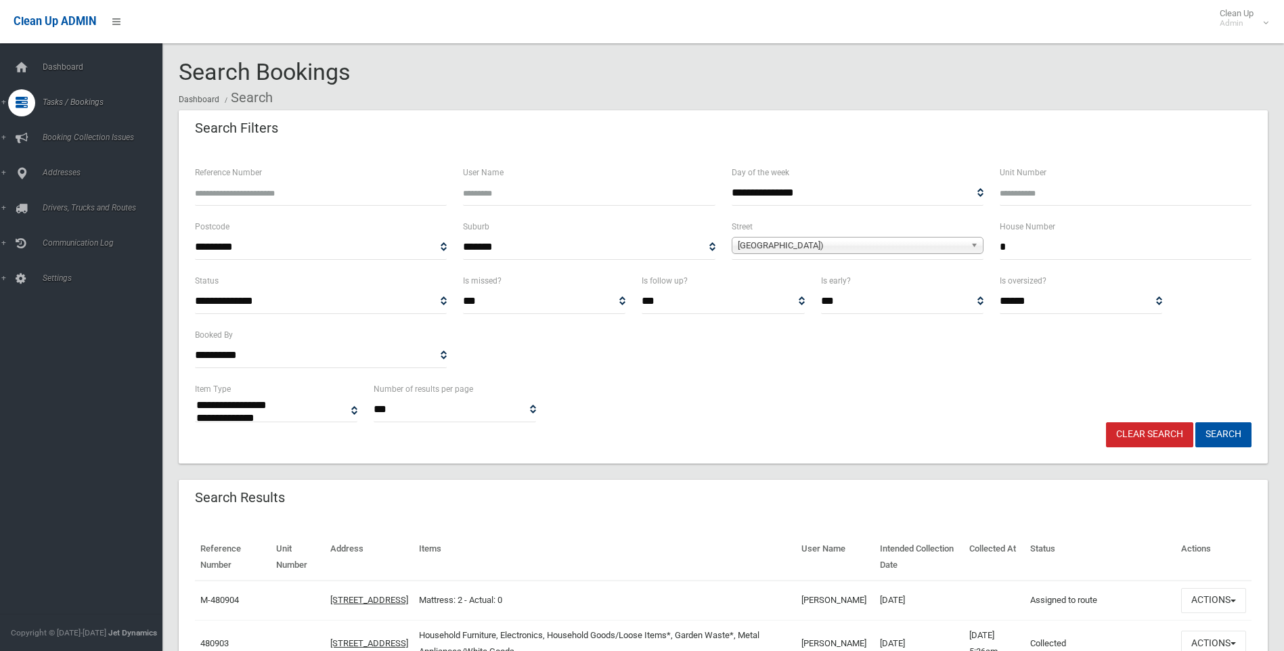
select select
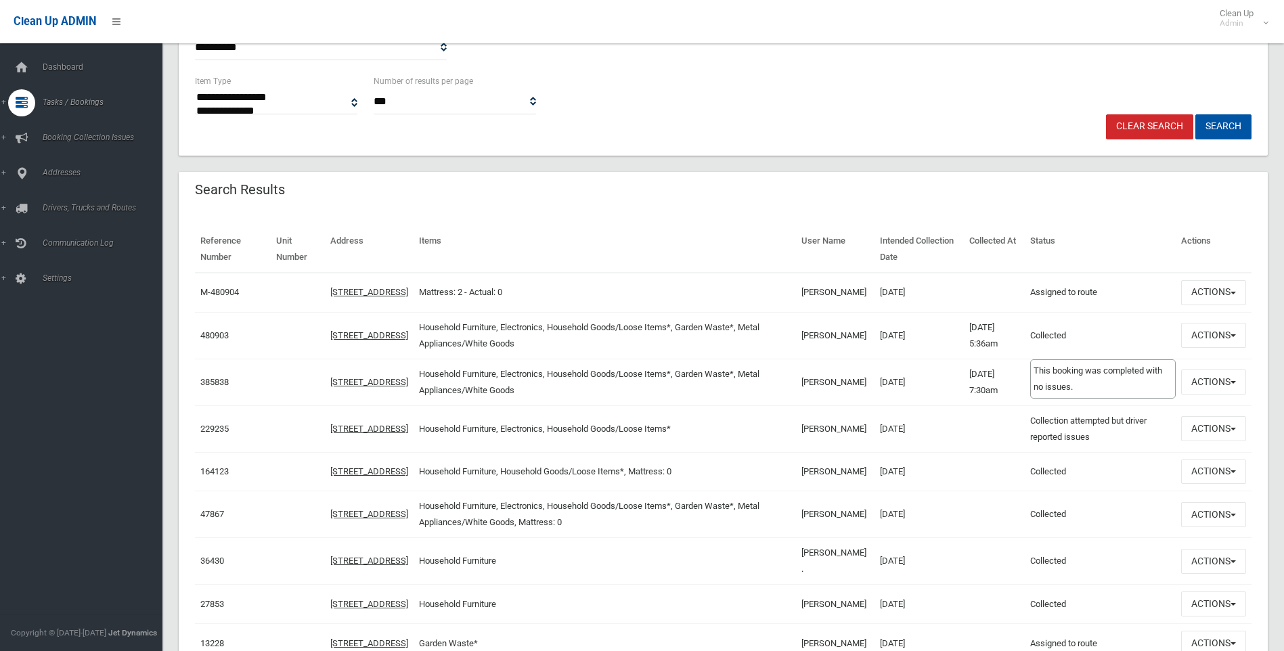
scroll to position [338, 0]
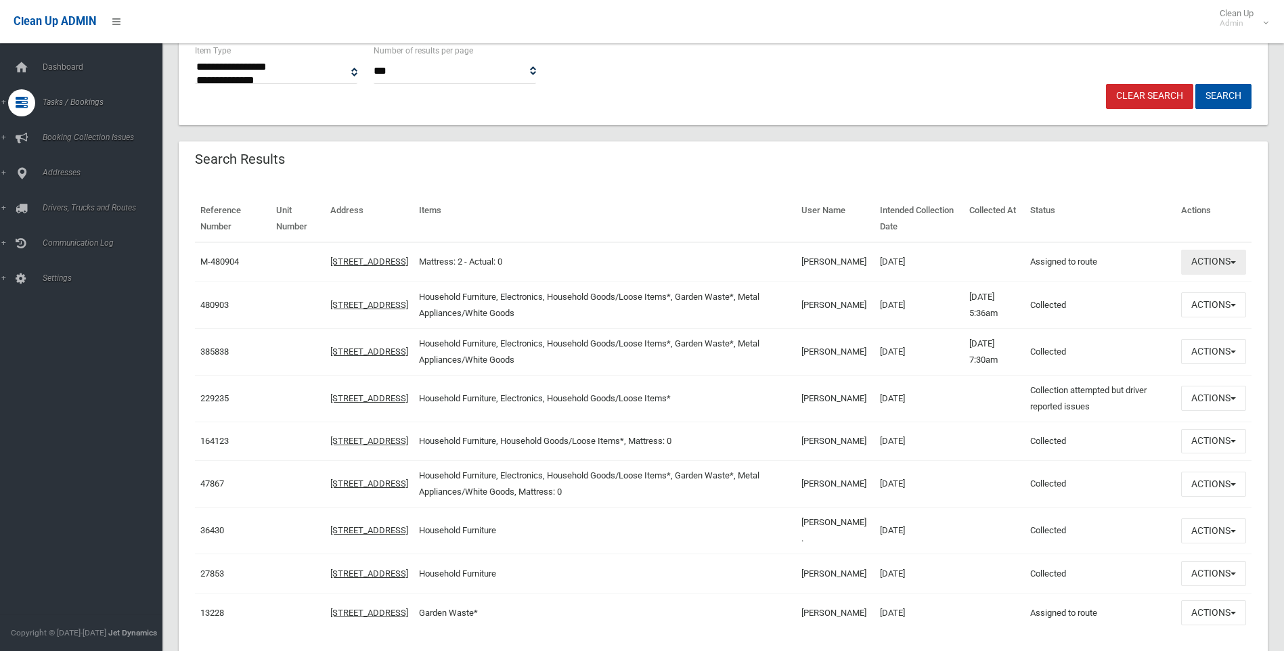
click at [1225, 265] on button "Actions" at bounding box center [1213, 262] width 65 height 25
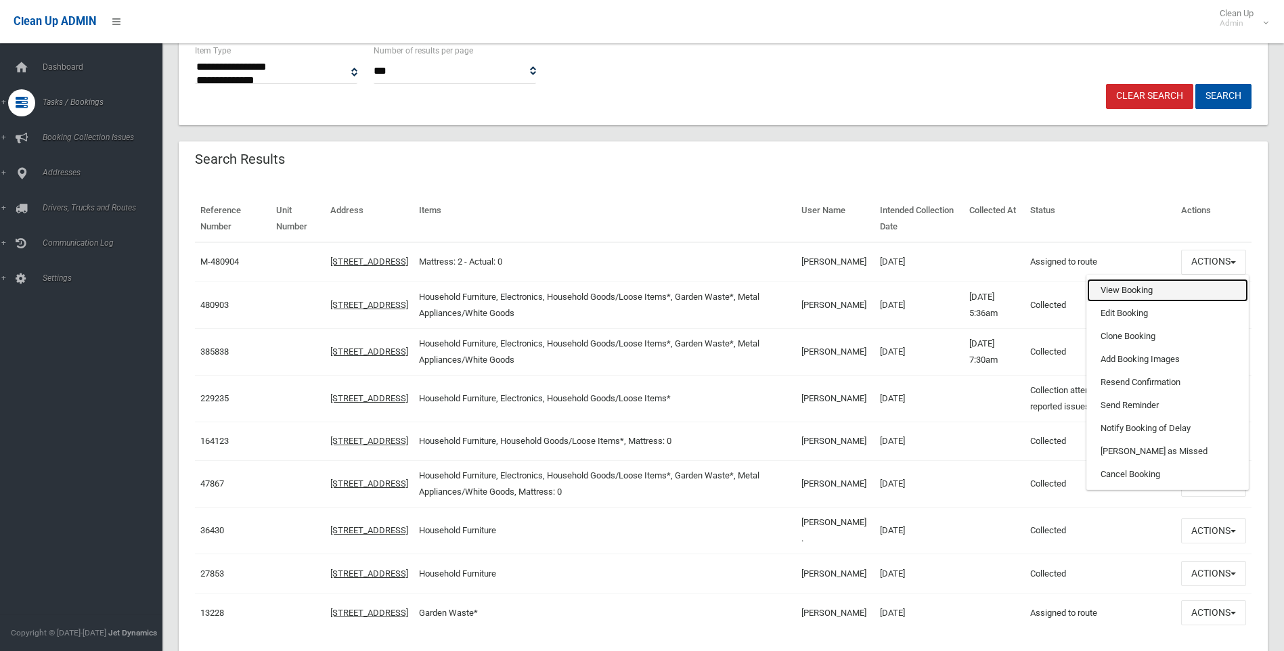
click at [1190, 302] on link "View Booking" at bounding box center [1167, 290] width 161 height 23
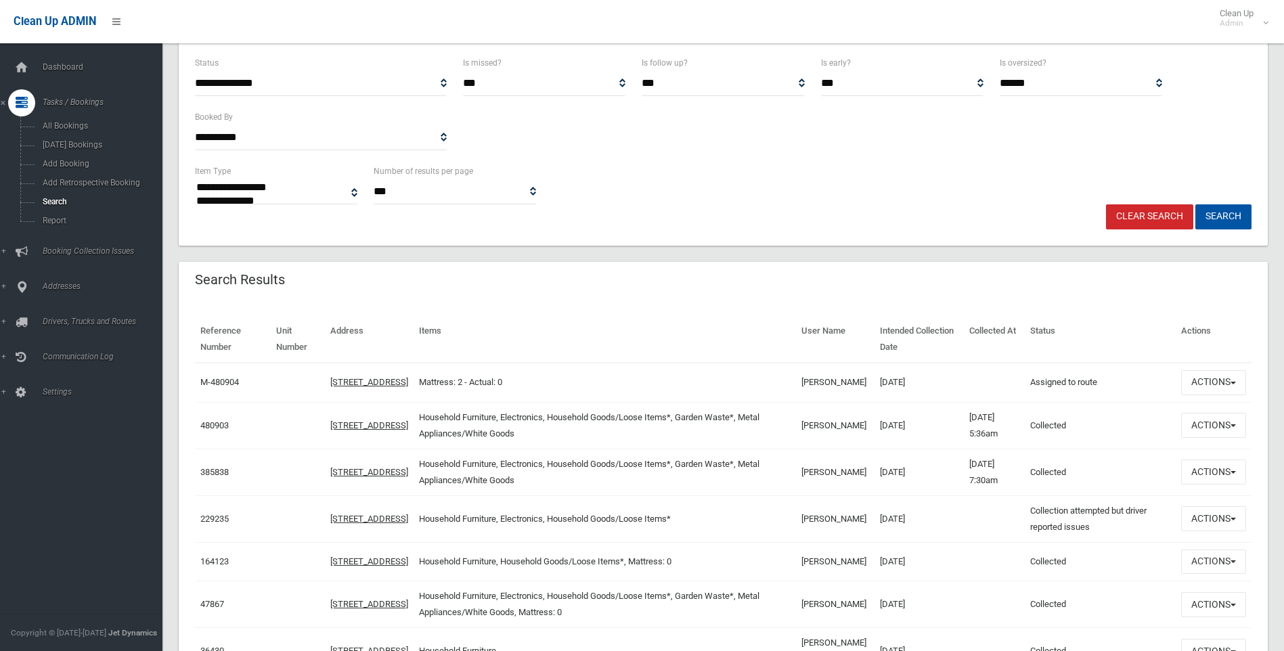
scroll to position [68, 0]
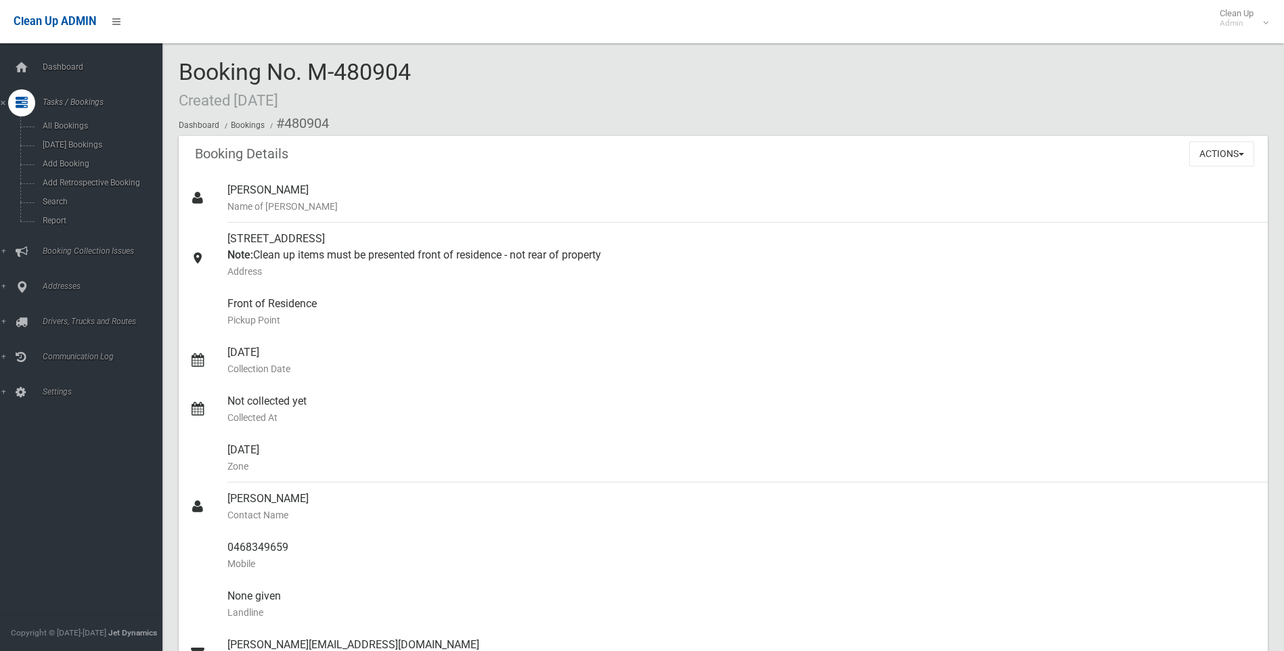
drag, startPoint x: 180, startPoint y: 58, endPoint x: 321, endPoint y: 146, distance: 166.0
click at [381, 125] on ol "Dashboard Bookings #480904" at bounding box center [723, 123] width 1089 height 25
